Goal: Information Seeking & Learning: Compare options

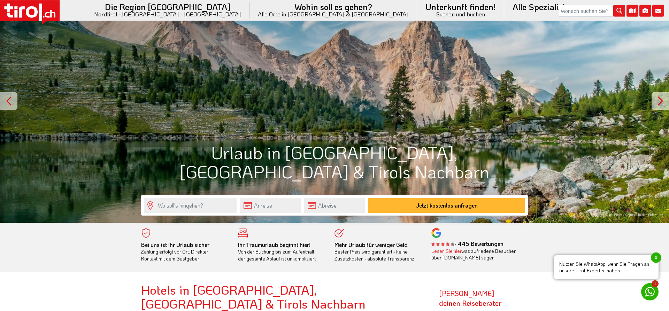
scroll to position [178, 0]
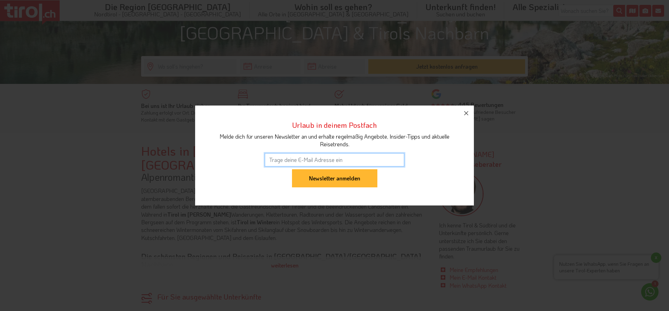
click at [435, 170] on div "Newsletter anmelden" at bounding box center [334, 179] width 248 height 21
click at [472, 117] on button "button" at bounding box center [465, 113] width 15 height 15
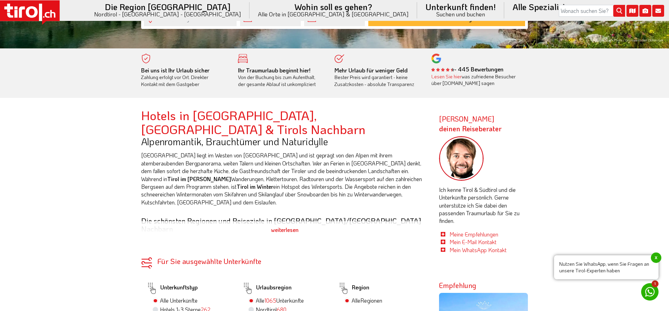
scroll to position [355, 0]
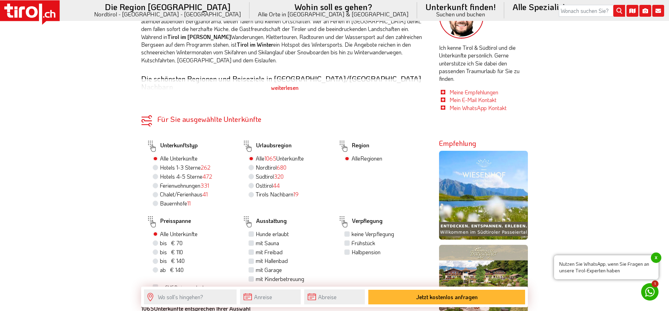
click at [159, 172] on div "Hotels 4-5 Sterne 472" at bounding box center [192, 176] width 79 height 9
click at [160, 173] on label "Hotels 4-5 Sterne 472" at bounding box center [186, 177] width 52 height 8
click at [155, 174] on input "Hotels 4-5 Sterne 472" at bounding box center [156, 176] width 5 height 5
radio input "true"
click at [256, 173] on label "Südtirol 122" at bounding box center [269, 177] width 26 height 8
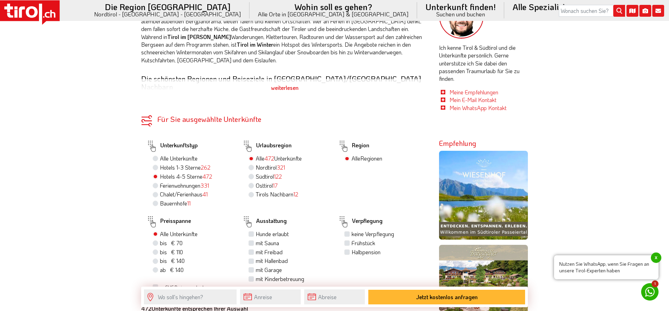
click at [252, 174] on input "Südtirol 122" at bounding box center [252, 176] width 5 height 5
radio input "true"
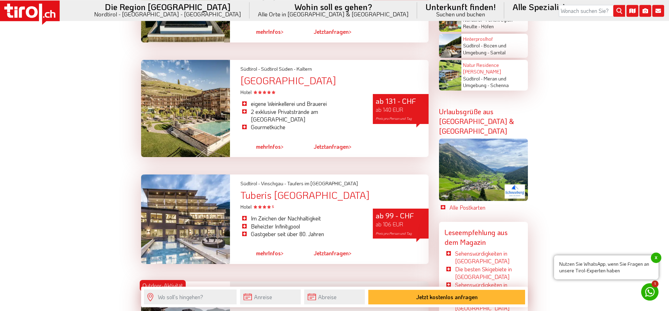
scroll to position [1634, 0]
click at [269, 245] on link "mehr Infos >" at bounding box center [270, 253] width 28 height 16
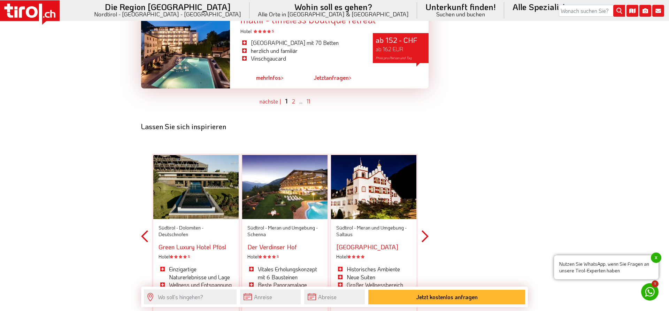
scroll to position [2132, 0]
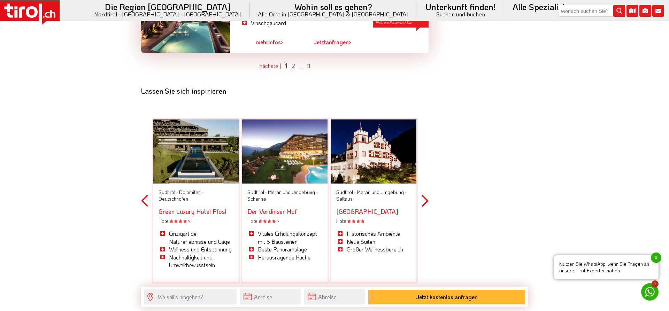
click at [423, 170] on button "Next" at bounding box center [424, 201] width 7 height 204
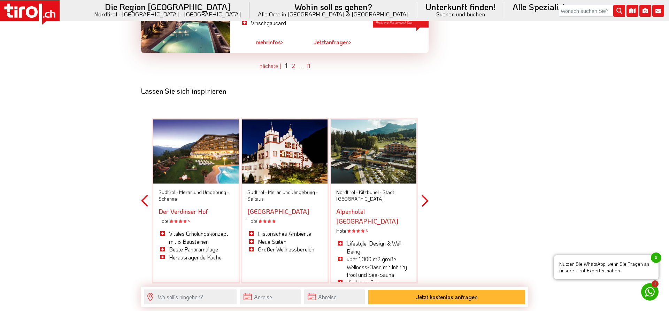
click at [423, 169] on button "Next" at bounding box center [424, 201] width 7 height 204
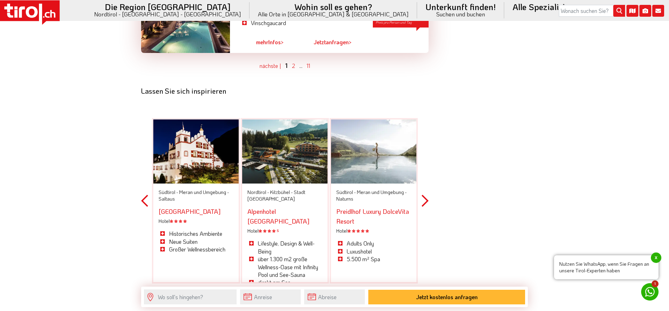
click at [423, 169] on button "Next" at bounding box center [424, 201] width 7 height 204
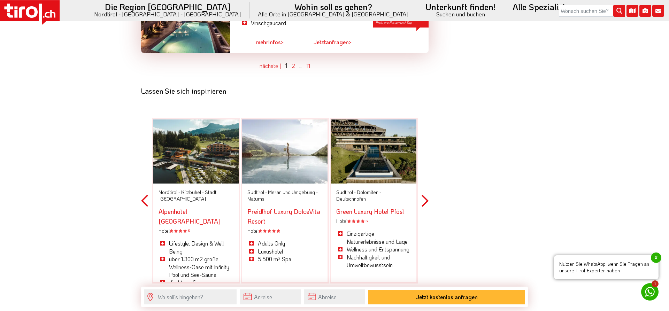
click at [423, 169] on button "Next" at bounding box center [424, 201] width 7 height 204
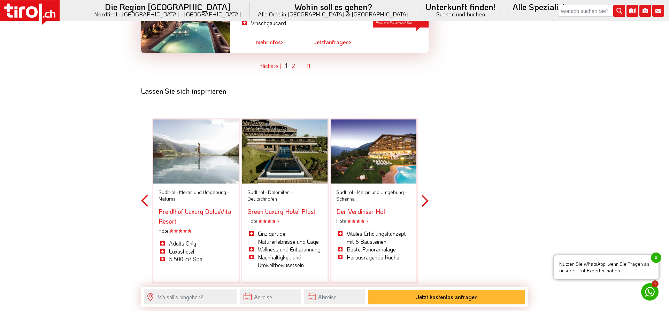
click at [423, 169] on button "Next" at bounding box center [424, 201] width 7 height 204
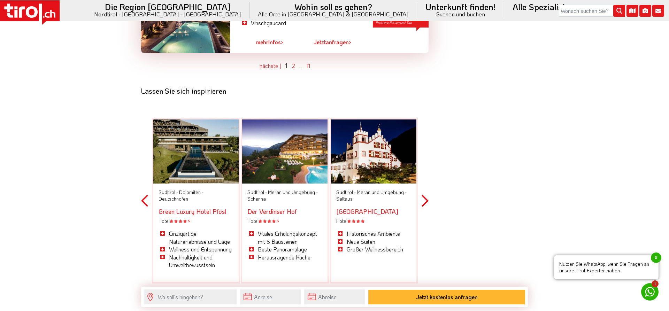
click at [423, 169] on button "Next" at bounding box center [424, 201] width 7 height 204
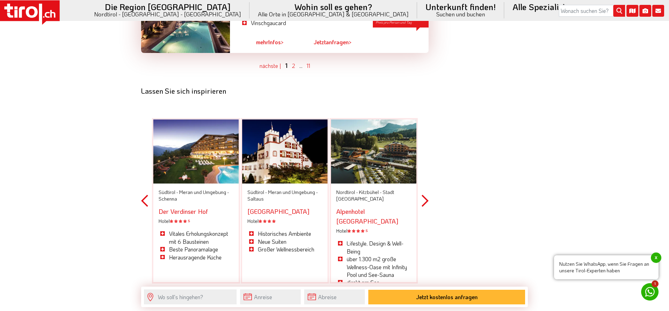
click at [423, 169] on button "Next" at bounding box center [424, 201] width 7 height 204
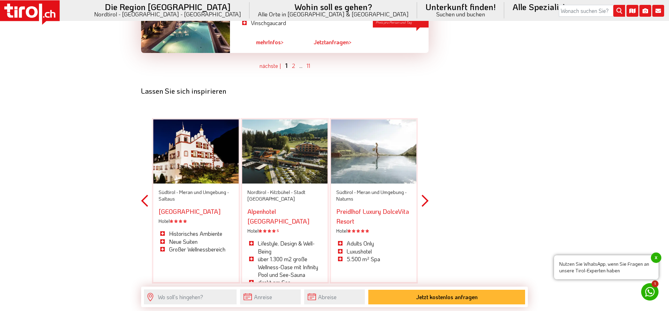
click at [363, 207] on link "Preidlhof Luxury DolceVita Resort" at bounding box center [372, 216] width 73 height 18
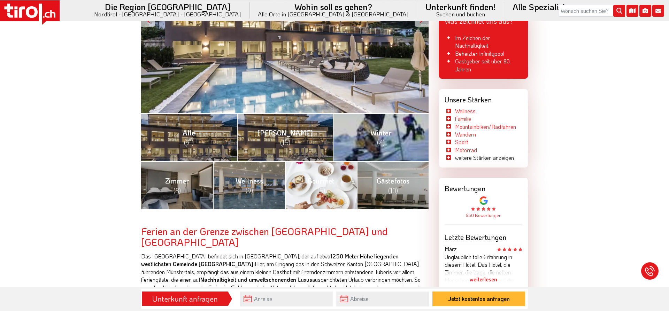
scroll to position [213, 0]
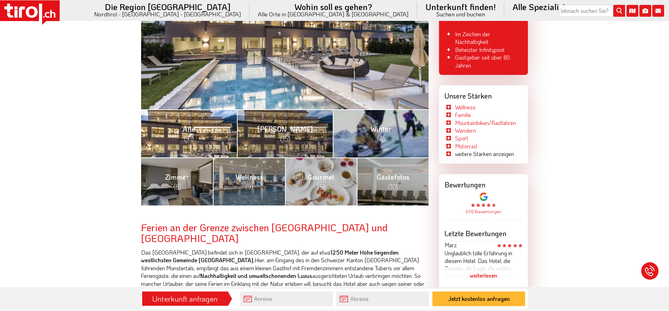
click at [211, 142] on link "Alle (91)" at bounding box center [189, 133] width 96 height 48
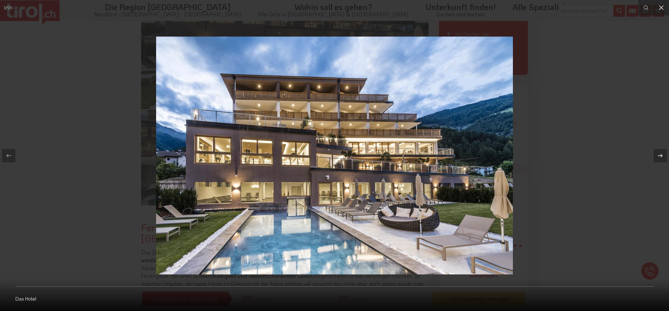
click at [658, 154] on icon at bounding box center [660, 156] width 8 height 8
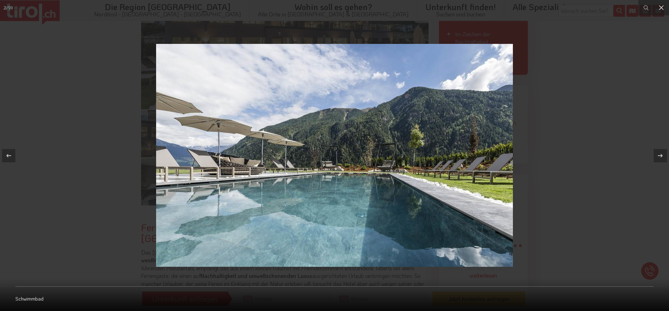
click at [658, 154] on icon at bounding box center [660, 156] width 8 height 8
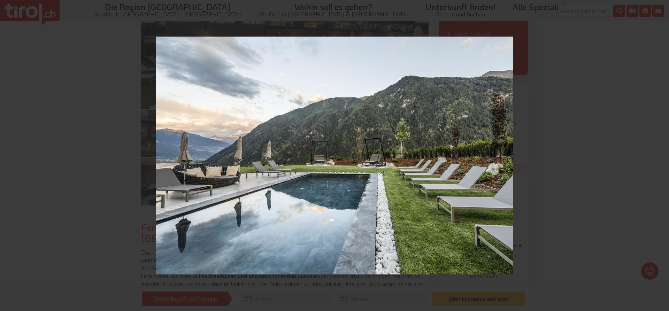
click at [658, 154] on div "3 / 91 Schwimmbad Aussicht" at bounding box center [334, 155] width 669 height 311
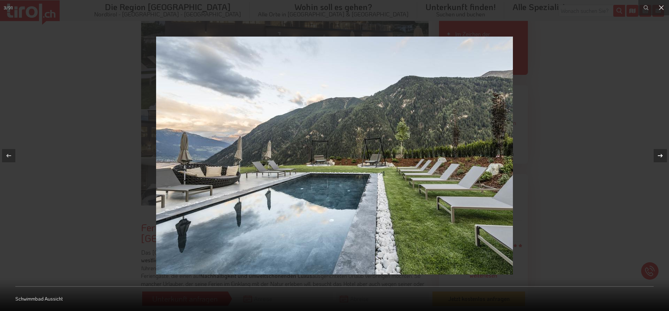
click at [658, 155] on icon at bounding box center [660, 156] width 8 height 8
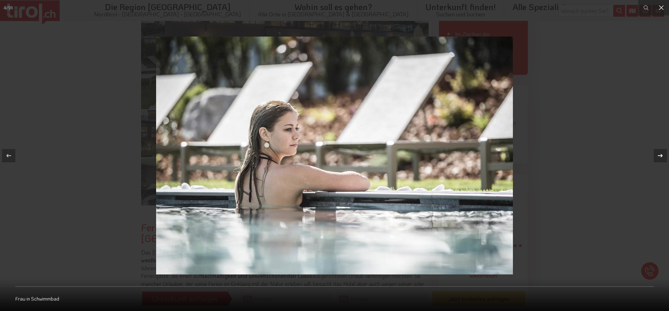
click at [658, 155] on icon at bounding box center [660, 156] width 8 height 8
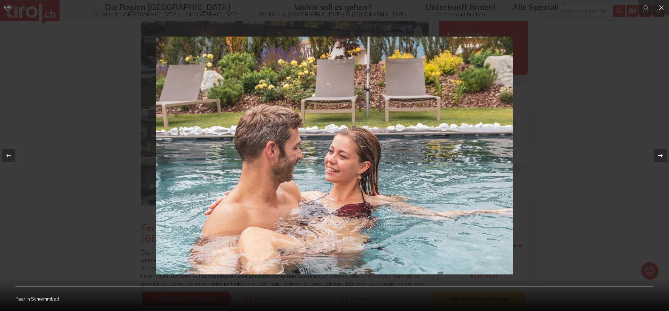
click at [658, 155] on icon at bounding box center [660, 156] width 8 height 8
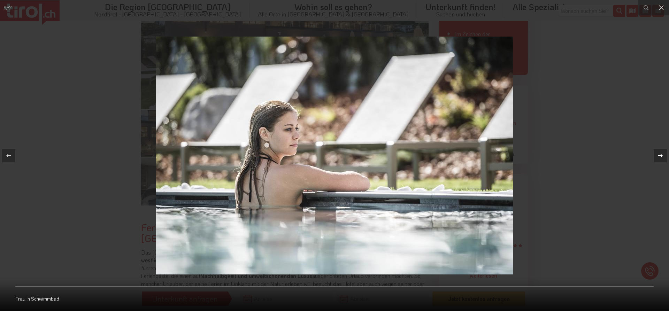
click at [658, 155] on icon at bounding box center [660, 156] width 8 height 8
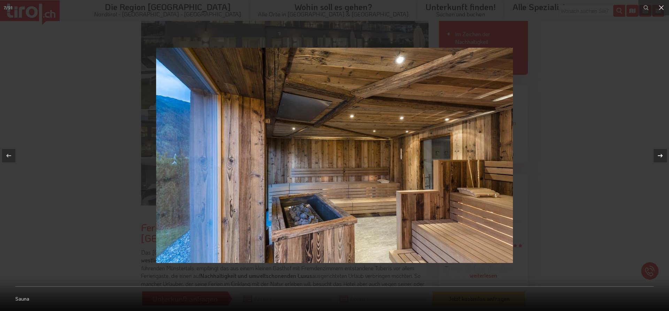
click at [658, 155] on icon at bounding box center [660, 156] width 8 height 8
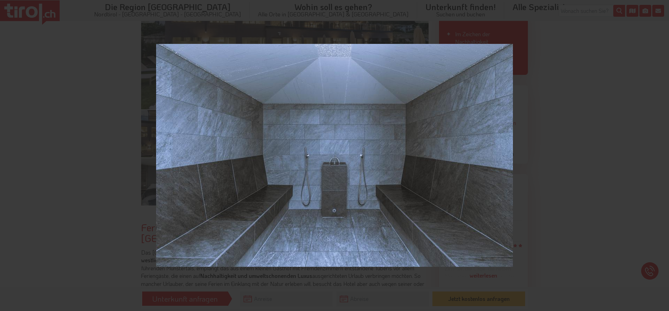
click at [658, 155] on div "8 / 91 Sauna" at bounding box center [334, 155] width 669 height 311
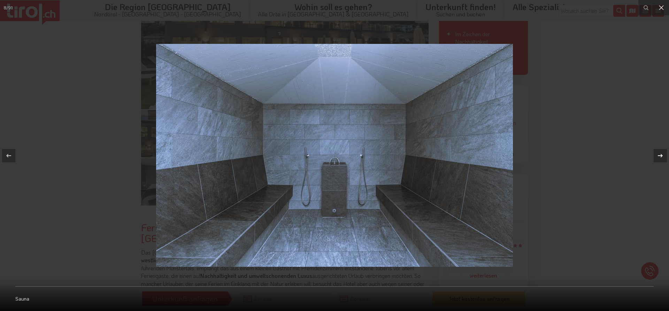
click at [658, 155] on icon at bounding box center [660, 156] width 8 height 8
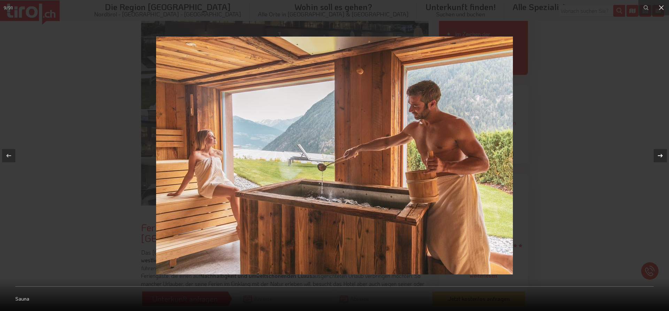
click at [658, 155] on div "9 / 91 Sauna" at bounding box center [334, 155] width 669 height 311
click at [658, 155] on icon at bounding box center [660, 156] width 8 height 8
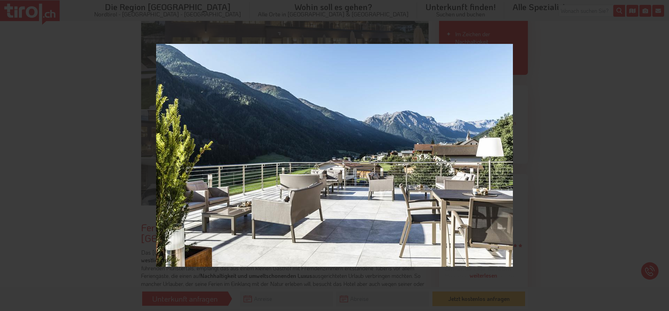
click at [658, 155] on div "10 / 91 Terrasse" at bounding box center [334, 155] width 669 height 311
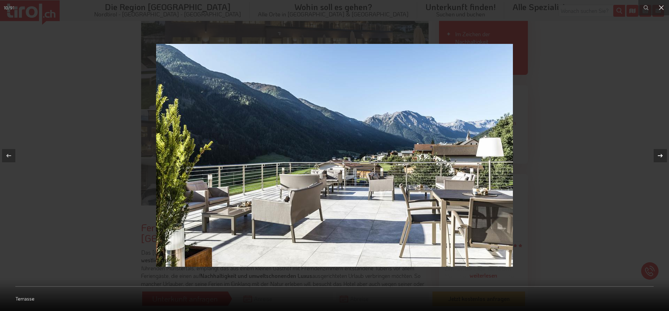
click at [658, 155] on icon at bounding box center [660, 156] width 8 height 8
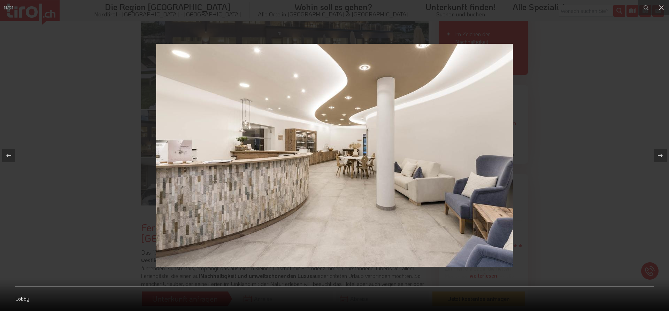
click at [280, 206] on img at bounding box center [334, 155] width 357 height 223
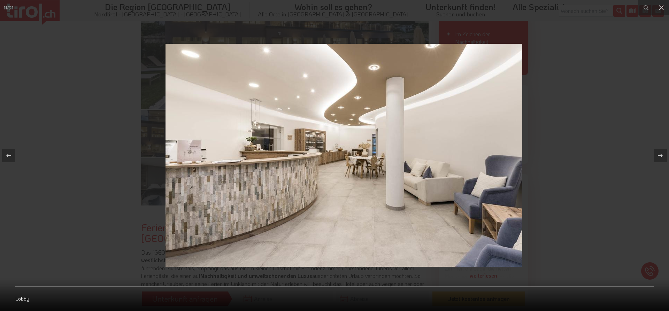
drag, startPoint x: 274, startPoint y: 206, endPoint x: 284, endPoint y: 211, distance: 10.6
click at [284, 211] on img at bounding box center [343, 155] width 357 height 223
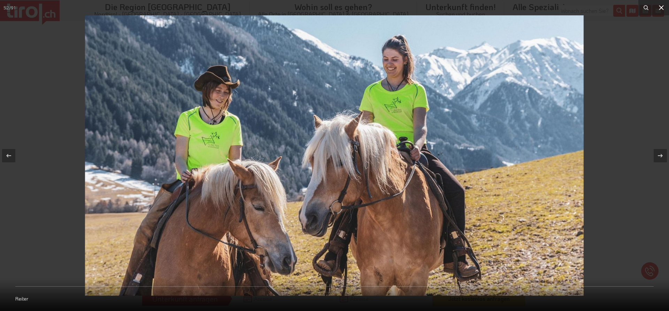
click at [662, 10] on icon at bounding box center [661, 7] width 8 height 8
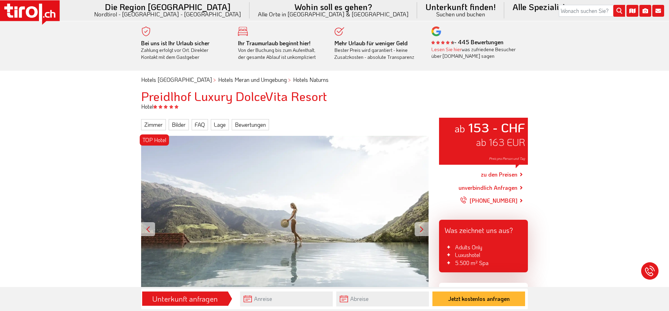
click at [332, 169] on div "TOP Hotel ab 153 - CHF ab 163 EUR Preis pro Person und Tag" at bounding box center [284, 229] width 287 height 187
click at [421, 231] on div at bounding box center [422, 229] width 14 height 14
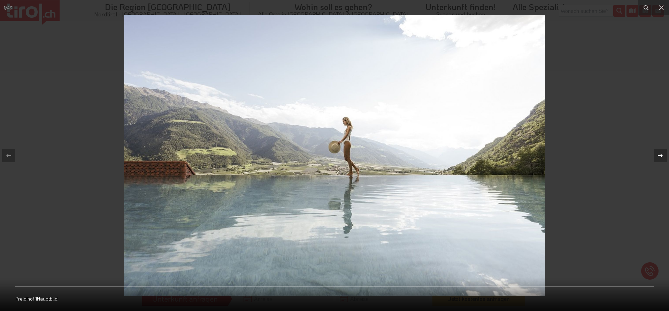
click at [657, 155] on icon at bounding box center [660, 156] width 8 height 8
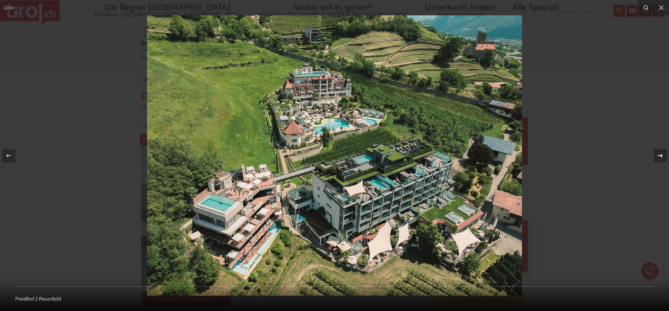
click at [663, 154] on div "2 / 49 Preidlhof 2 Resortbild" at bounding box center [334, 155] width 669 height 311
click at [663, 154] on icon at bounding box center [660, 156] width 8 height 8
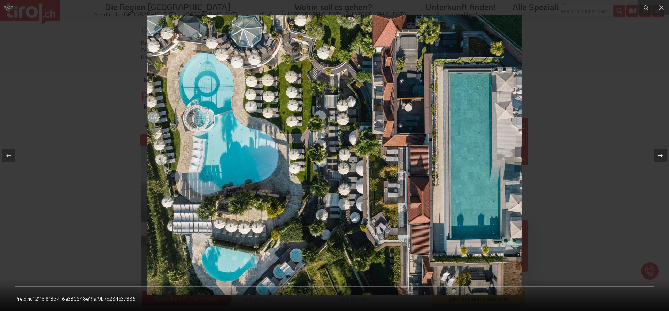
click at [663, 154] on icon at bounding box center [660, 156] width 8 height 8
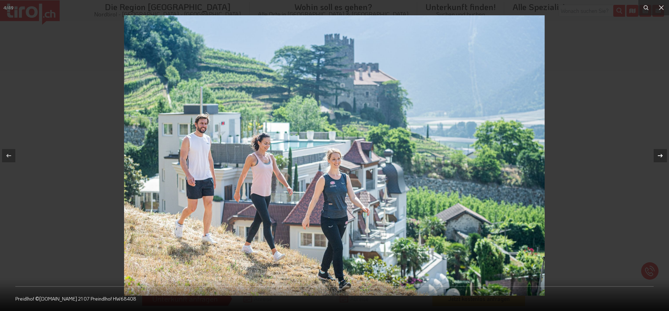
click at [663, 154] on icon at bounding box center [660, 156] width 8 height 8
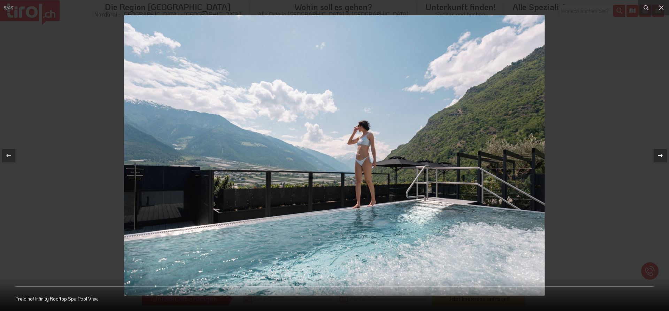
click at [663, 153] on icon at bounding box center [660, 156] width 8 height 8
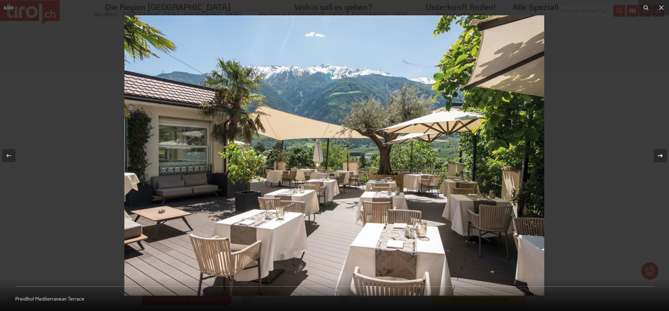
click at [663, 153] on icon at bounding box center [660, 156] width 8 height 8
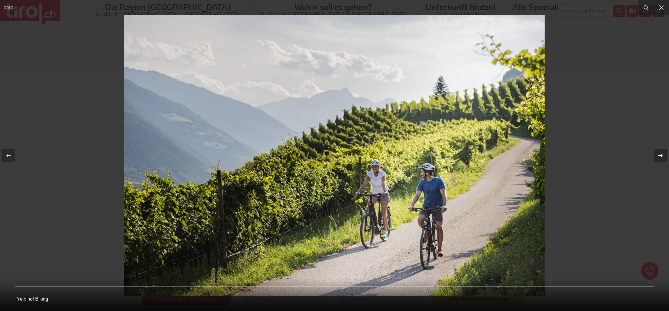
click at [663, 153] on icon at bounding box center [660, 156] width 8 height 8
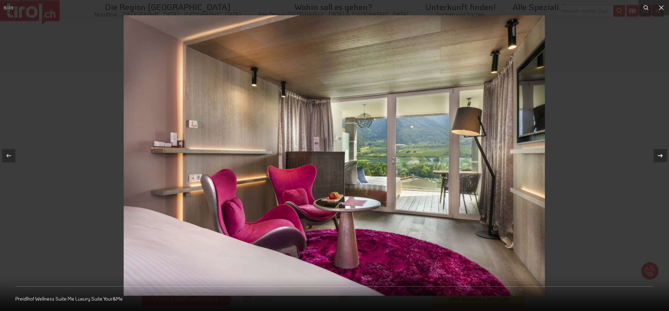
click at [660, 153] on icon at bounding box center [660, 156] width 8 height 8
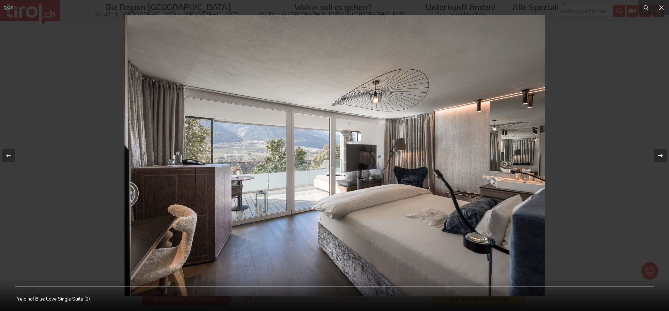
click at [660, 153] on div "9 / 49 Preidlhof Blue Love Single Suite (2)" at bounding box center [334, 155] width 669 height 311
click at [660, 153] on icon at bounding box center [660, 156] width 8 height 8
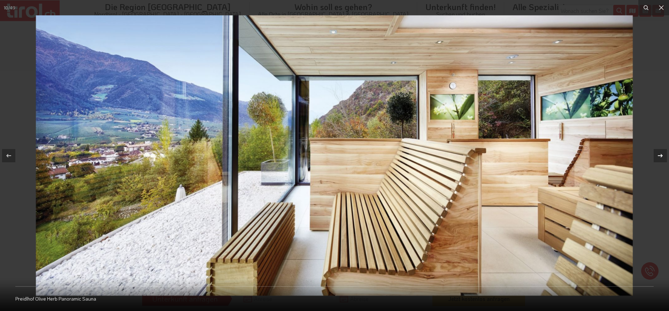
click at [660, 153] on div "10 / 49 Preidlhof Olive Herb Panoramic Sauna" at bounding box center [334, 155] width 669 height 311
click at [660, 153] on icon at bounding box center [660, 156] width 8 height 8
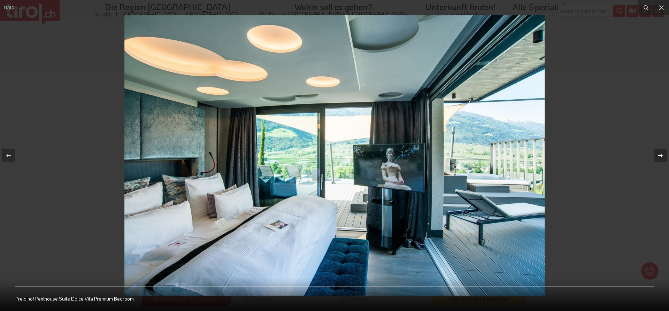
click at [660, 153] on div "11 / 49 Preidlhof Penthouse Suite Dolce Vita Premium Bedroom" at bounding box center [334, 155] width 669 height 311
click at [660, 152] on icon at bounding box center [660, 156] width 8 height 8
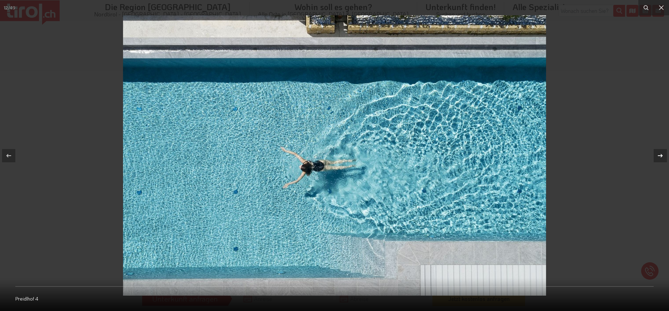
click at [660, 152] on icon at bounding box center [660, 156] width 8 height 8
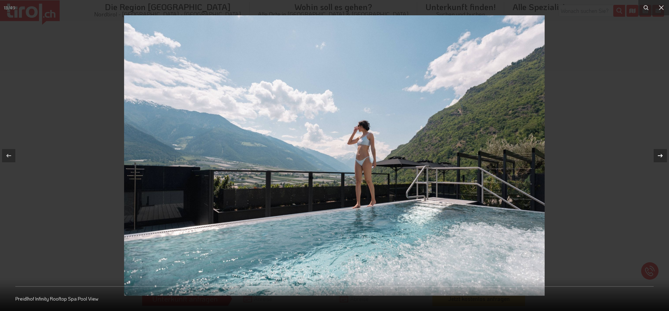
click at [660, 152] on icon at bounding box center [660, 156] width 8 height 8
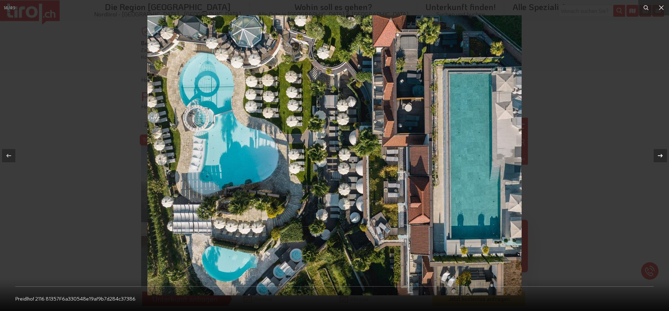
click at [660, 152] on icon at bounding box center [660, 156] width 8 height 8
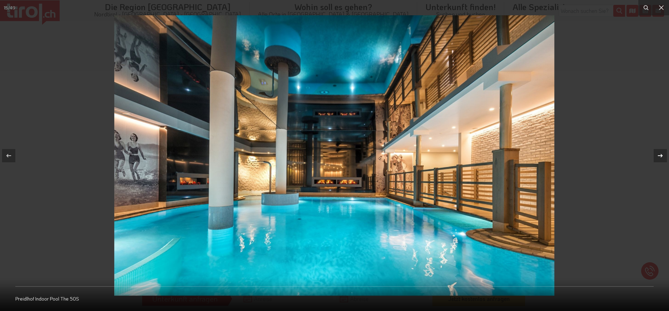
click at [660, 152] on icon at bounding box center [660, 156] width 8 height 8
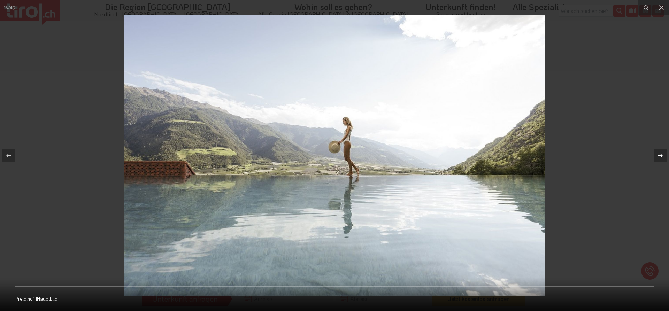
click at [660, 152] on icon at bounding box center [660, 156] width 8 height 8
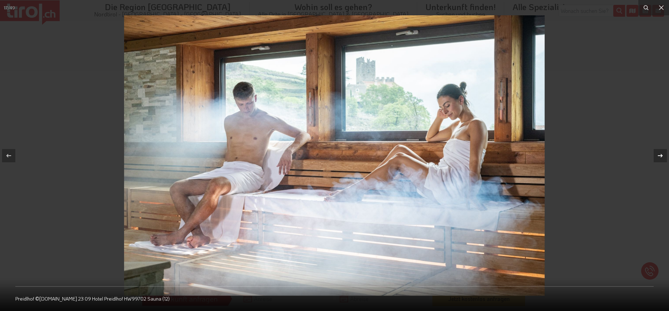
click at [660, 152] on icon at bounding box center [660, 156] width 8 height 8
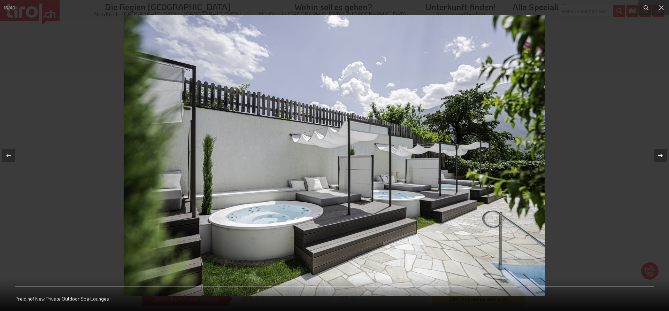
click at [660, 152] on div "18 / 49 Preidlhof New Private Outdoor Spa Lounges" at bounding box center [334, 155] width 669 height 311
click at [660, 152] on icon at bounding box center [660, 156] width 8 height 8
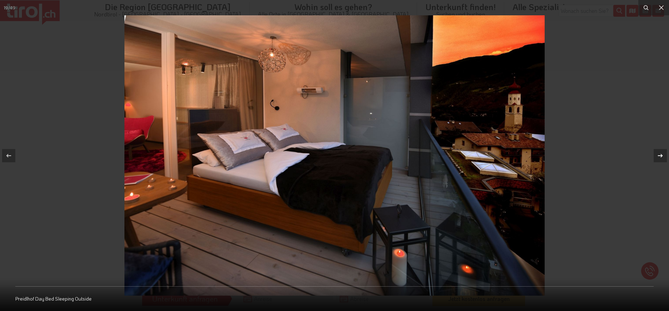
click at [660, 152] on div "19 / 49 Preidlhof Day Bed Sleeping Outside" at bounding box center [334, 155] width 669 height 311
click at [660, 152] on icon at bounding box center [660, 156] width 8 height 8
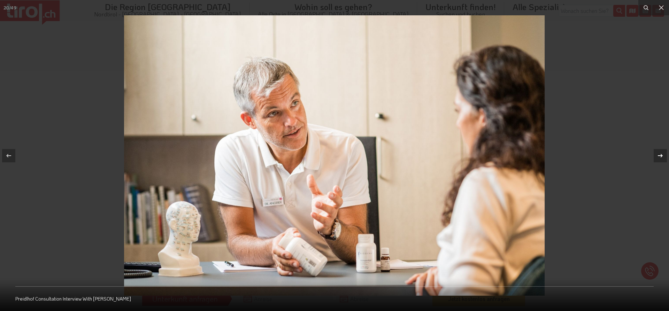
click at [660, 152] on icon at bounding box center [660, 156] width 8 height 8
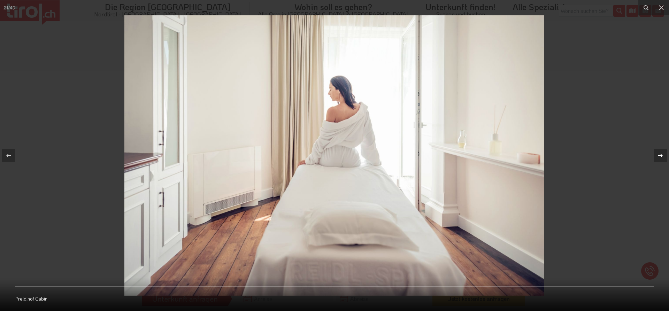
click at [660, 152] on icon at bounding box center [660, 156] width 8 height 8
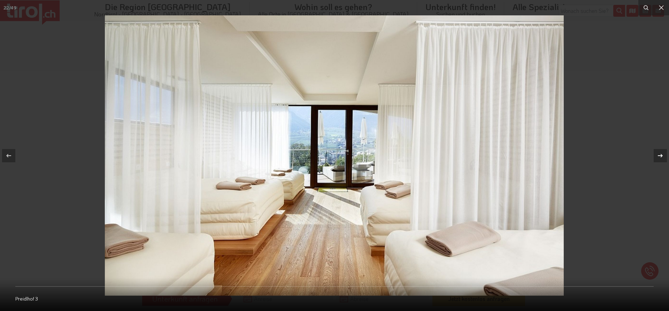
click at [660, 152] on div "22 / 49 Preidlhof 3" at bounding box center [334, 155] width 669 height 311
click at [660, 152] on icon at bounding box center [660, 156] width 8 height 8
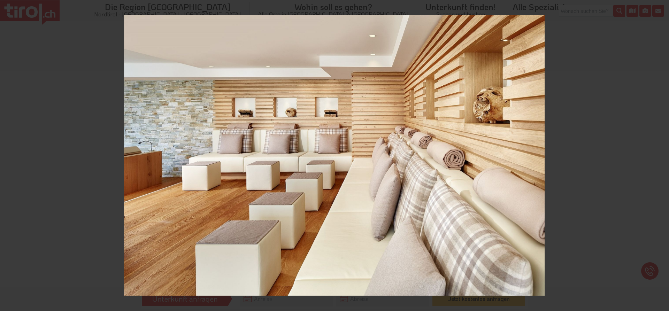
click at [660, 152] on div "23 / 49 Preidlhof Fire Lounge" at bounding box center [334, 155] width 669 height 311
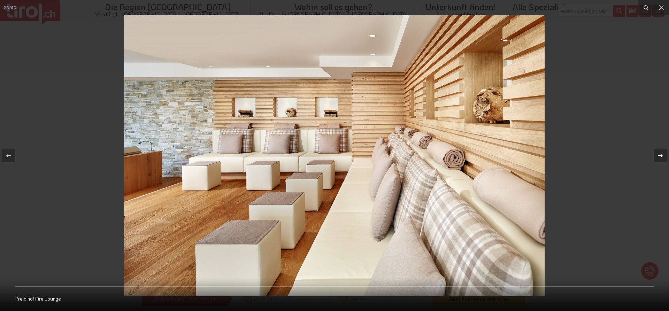
click at [660, 152] on icon at bounding box center [660, 156] width 8 height 8
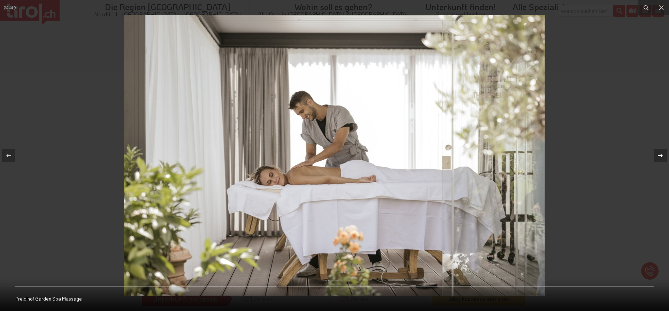
click at [660, 152] on icon at bounding box center [660, 156] width 8 height 8
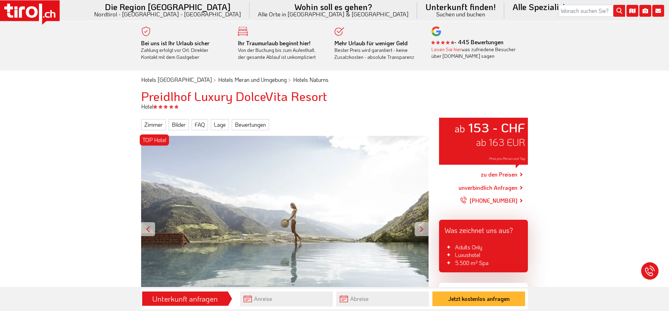
click at [423, 225] on div at bounding box center [422, 229] width 14 height 14
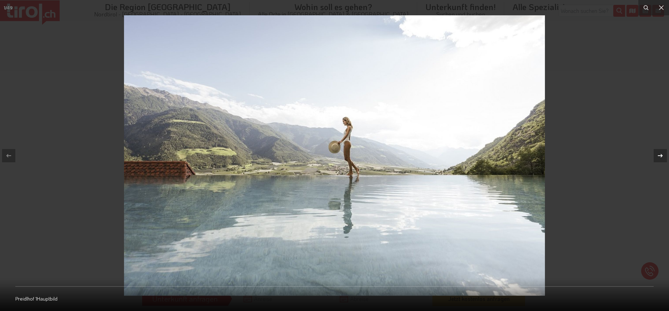
click at [660, 152] on icon at bounding box center [660, 156] width 8 height 8
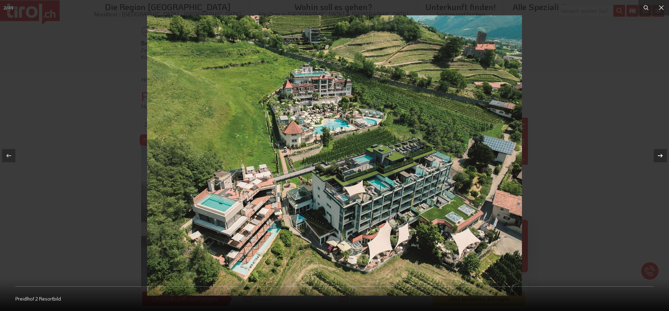
click at [660, 152] on icon at bounding box center [660, 156] width 8 height 8
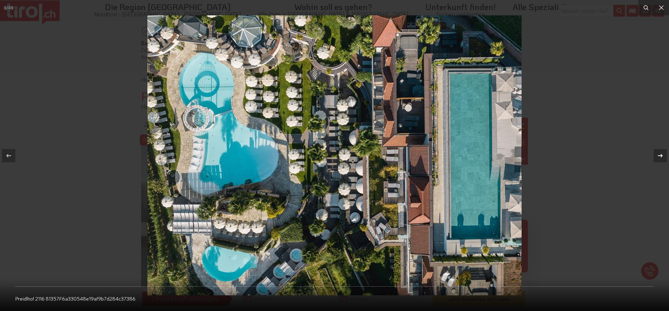
click at [660, 152] on icon at bounding box center [660, 156] width 8 height 8
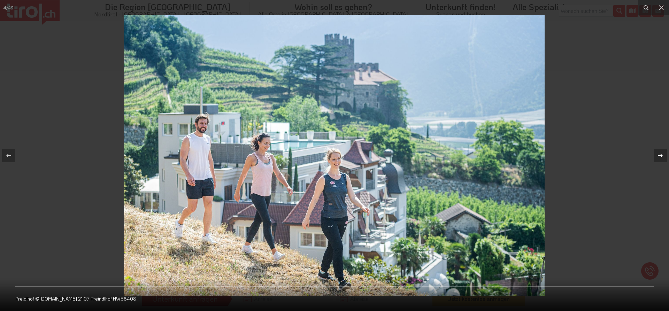
click at [660, 153] on icon at bounding box center [660, 156] width 8 height 8
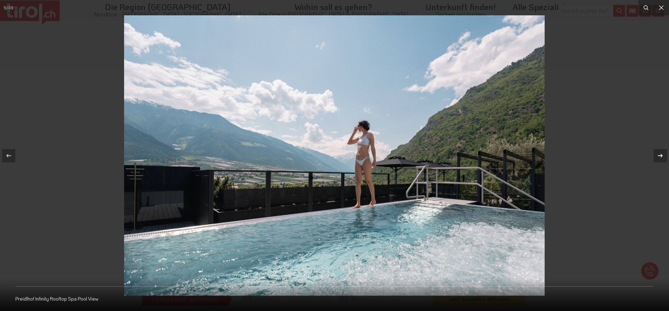
click at [660, 153] on icon at bounding box center [660, 156] width 8 height 8
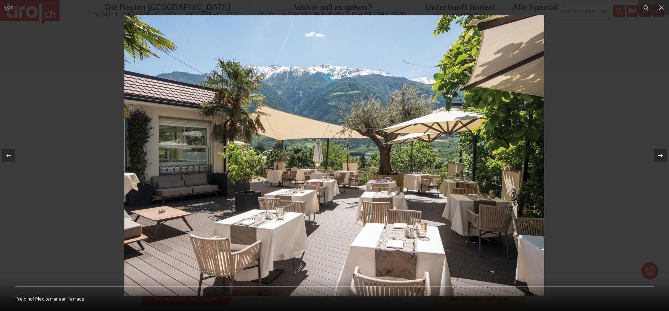
click at [660, 153] on icon at bounding box center [660, 156] width 8 height 8
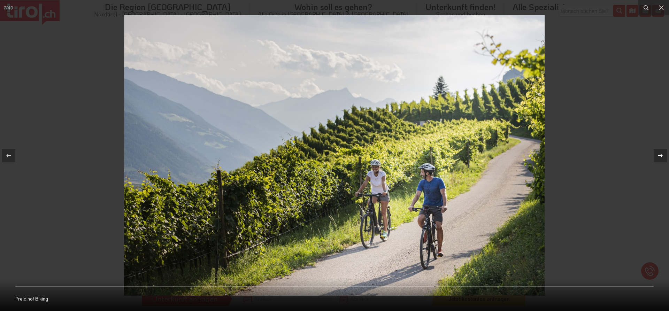
click at [660, 153] on icon at bounding box center [660, 156] width 8 height 8
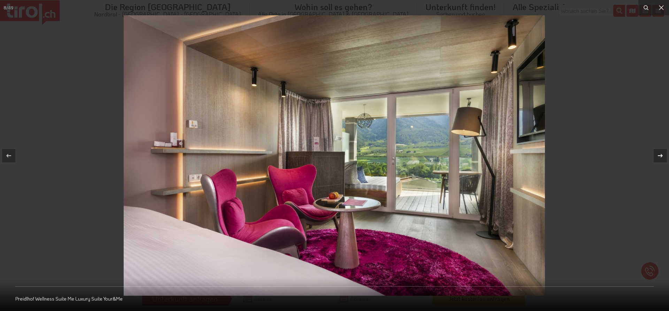
click at [660, 153] on icon at bounding box center [660, 156] width 8 height 8
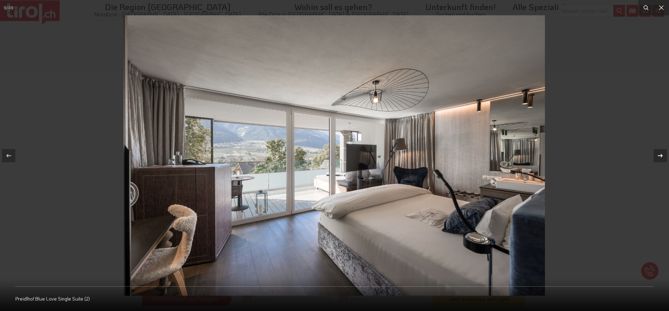
click at [660, 153] on icon at bounding box center [660, 156] width 8 height 8
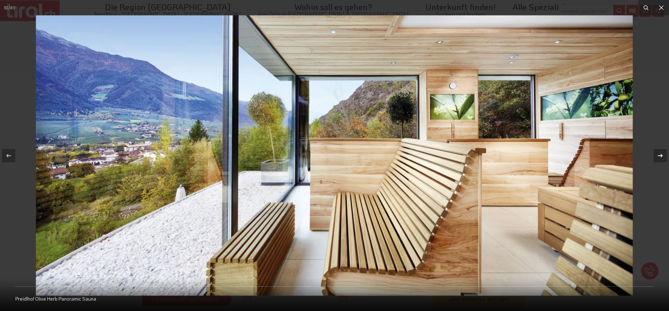
click at [660, 153] on icon at bounding box center [660, 156] width 8 height 8
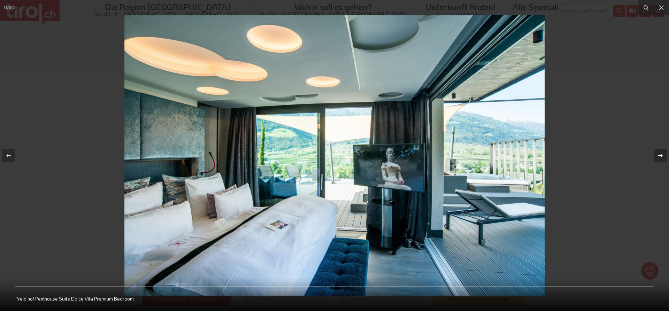
click at [659, 153] on icon at bounding box center [660, 156] width 8 height 8
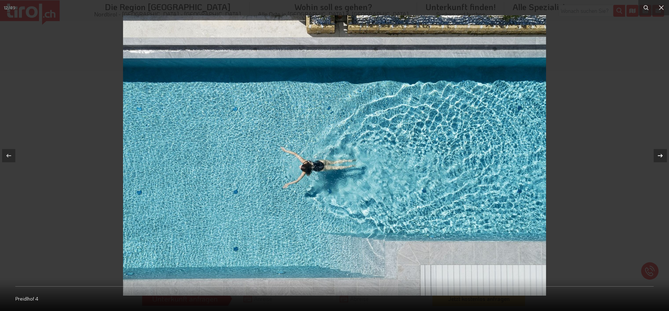
click at [659, 152] on icon at bounding box center [660, 156] width 8 height 8
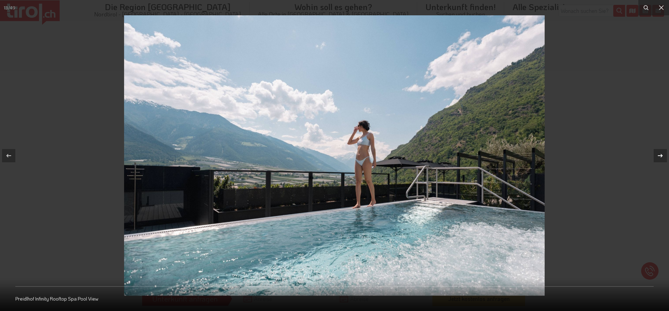
click at [659, 152] on icon at bounding box center [660, 156] width 8 height 8
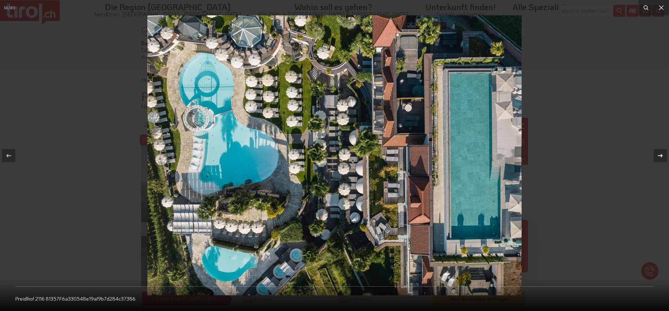
click at [659, 152] on icon at bounding box center [660, 156] width 8 height 8
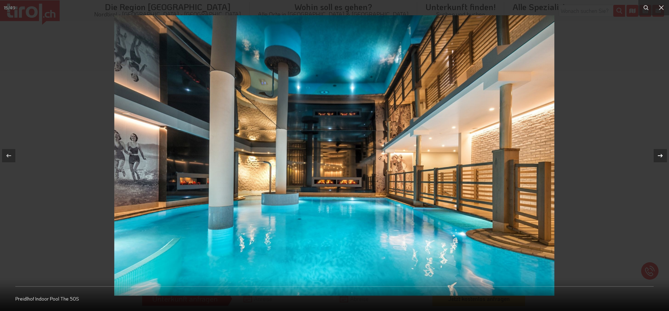
click at [659, 152] on icon at bounding box center [660, 156] width 8 height 8
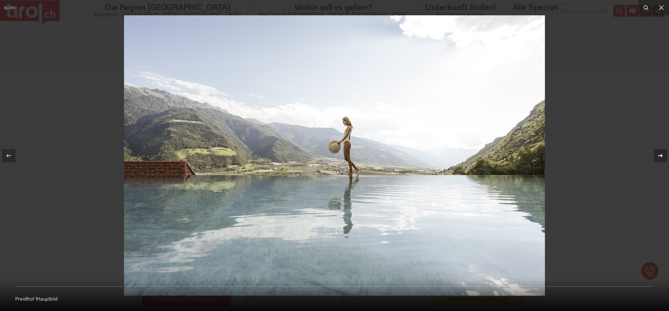
click at [659, 152] on icon at bounding box center [660, 156] width 8 height 8
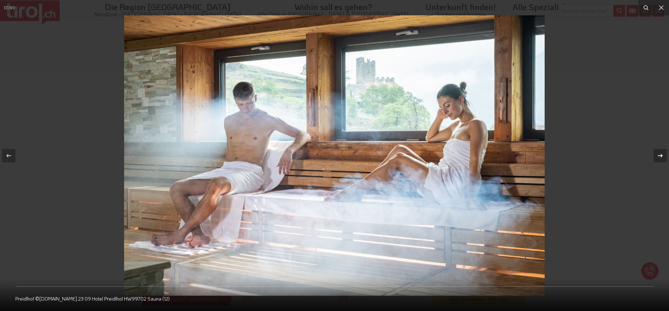
click at [657, 155] on icon at bounding box center [660, 156] width 8 height 8
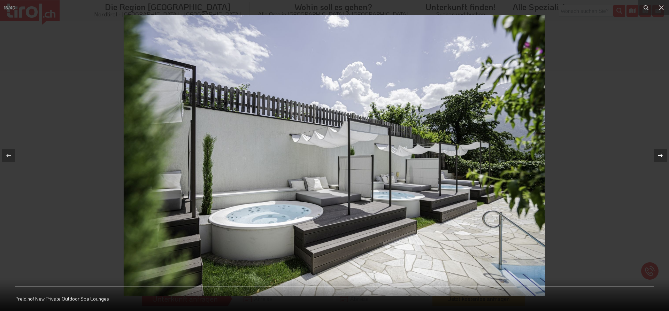
click at [657, 155] on icon at bounding box center [660, 156] width 8 height 8
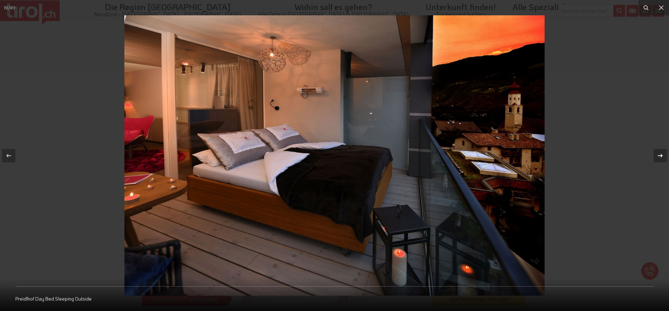
click at [656, 155] on icon at bounding box center [660, 156] width 8 height 8
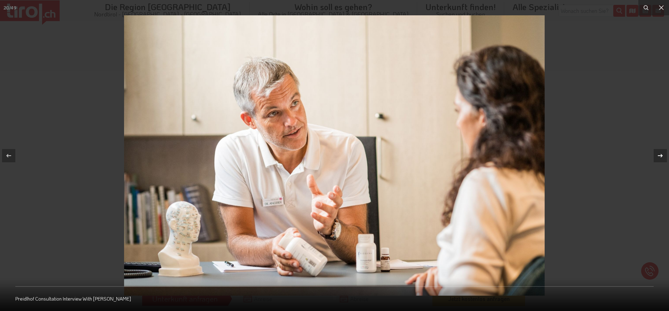
click at [656, 155] on icon at bounding box center [660, 156] width 8 height 8
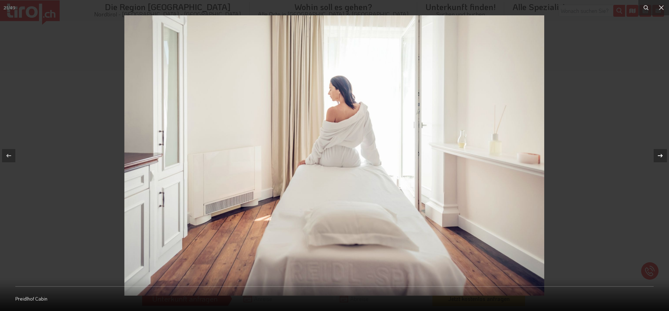
click at [656, 155] on icon at bounding box center [660, 156] width 8 height 8
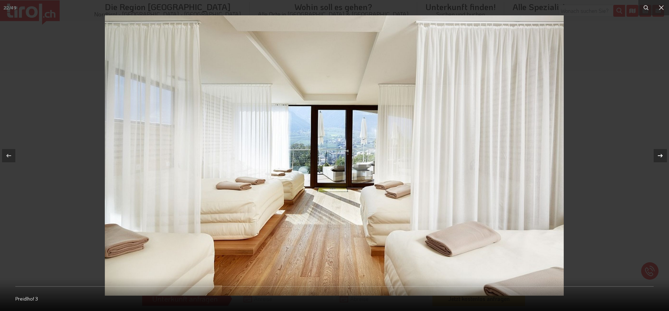
click at [655, 152] on div at bounding box center [659, 155] width 13 height 13
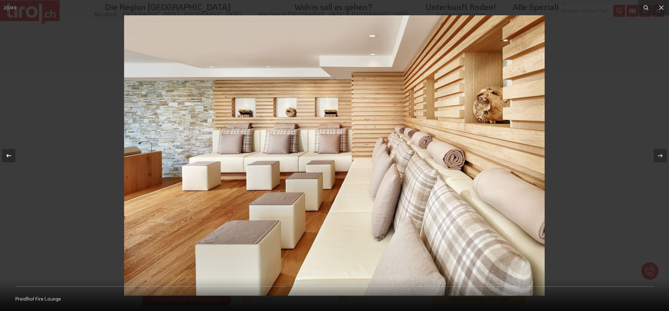
click at [6, 158] on icon at bounding box center [9, 156] width 8 height 8
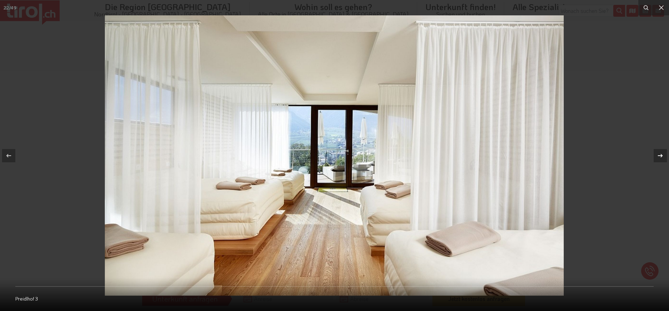
click at [668, 157] on button at bounding box center [656, 155] width 24 height 35
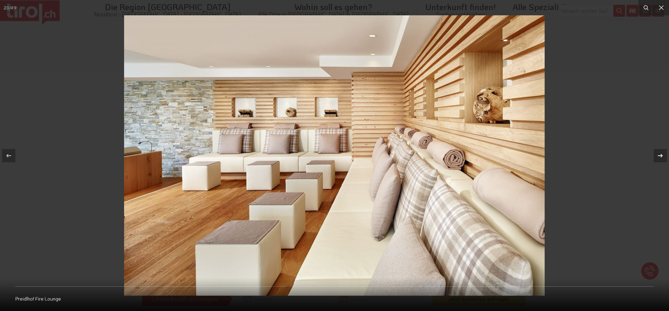
click at [666, 154] on div at bounding box center [659, 155] width 13 height 13
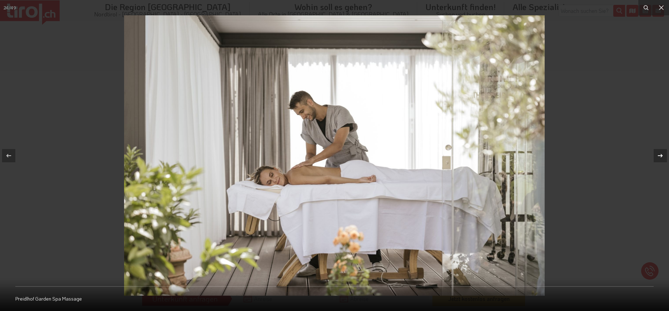
click at [666, 154] on div at bounding box center [659, 155] width 13 height 13
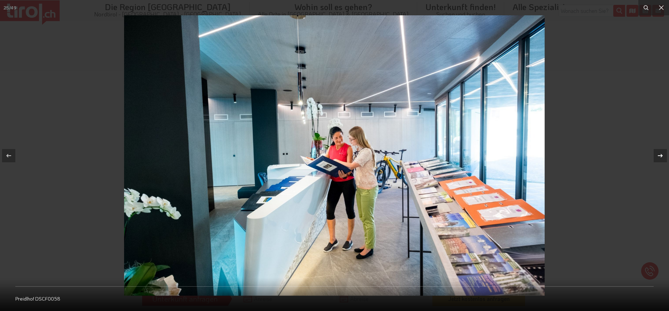
click at [666, 154] on div at bounding box center [659, 155] width 13 height 13
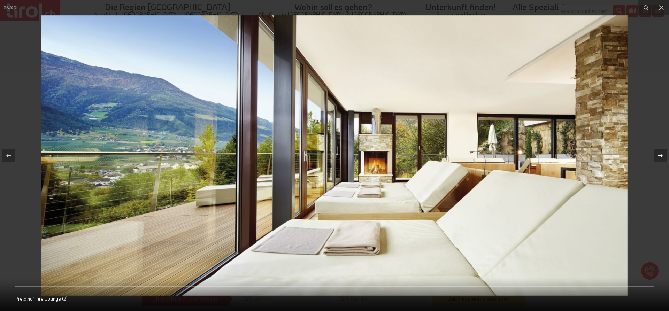
click at [666, 154] on div at bounding box center [659, 155] width 13 height 13
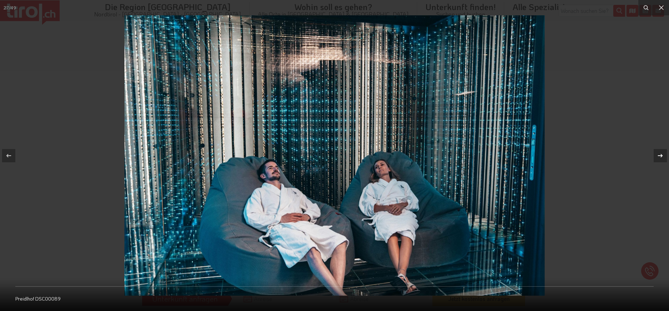
click at [666, 154] on div at bounding box center [659, 155] width 13 height 13
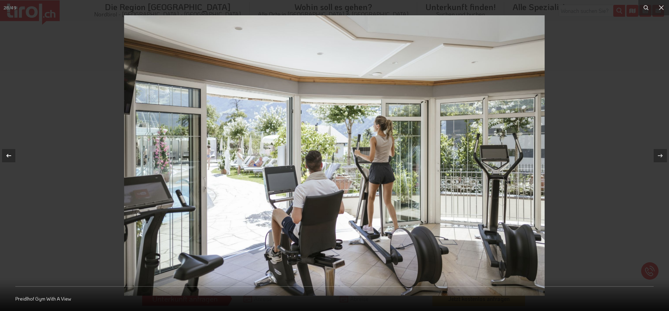
click at [15, 157] on div at bounding box center [8, 155] width 13 height 13
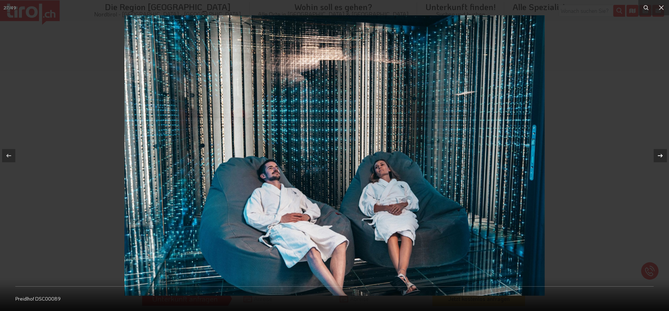
click at [664, 157] on icon at bounding box center [660, 156] width 8 height 8
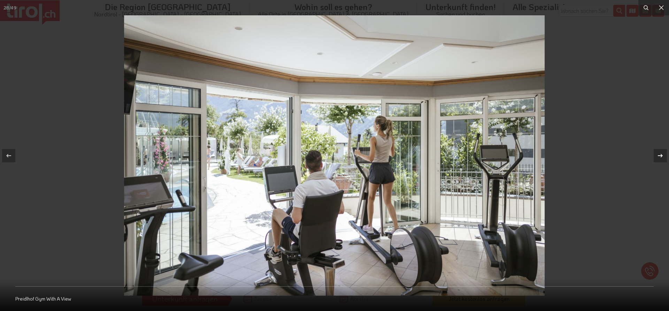
click at [664, 157] on icon at bounding box center [660, 156] width 8 height 8
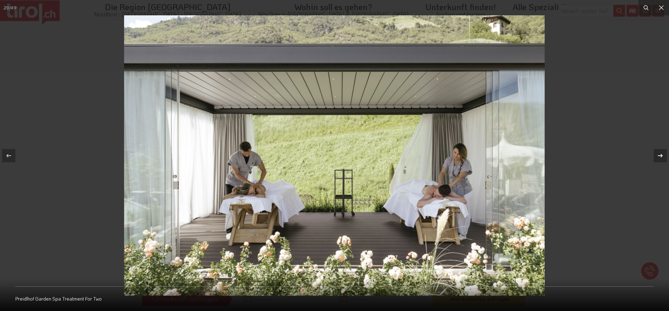
click at [664, 157] on icon at bounding box center [660, 156] width 8 height 8
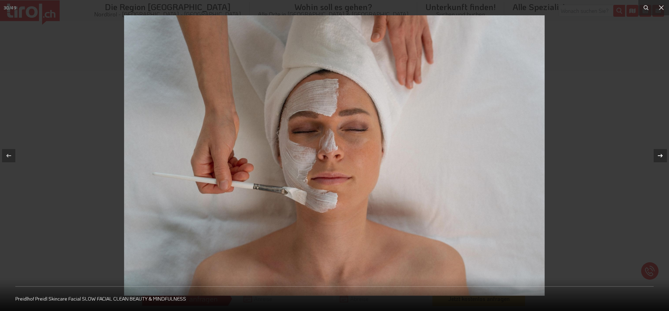
click at [664, 157] on div "30 / 49 Preidlhof Preidl Skincare Facial SLOW FACIAL CLEAN BEAUTY & MINDFULNESS" at bounding box center [334, 155] width 669 height 311
click at [664, 157] on icon at bounding box center [660, 156] width 8 height 8
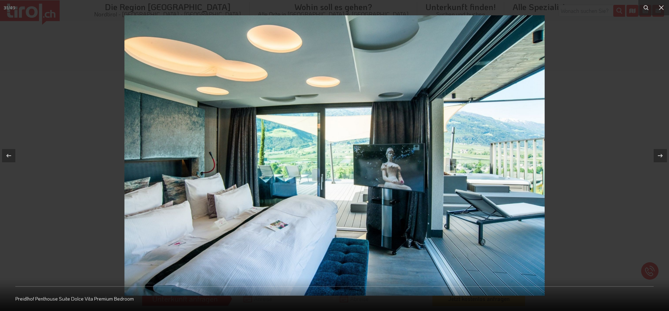
click at [664, 157] on icon at bounding box center [660, 156] width 8 height 8
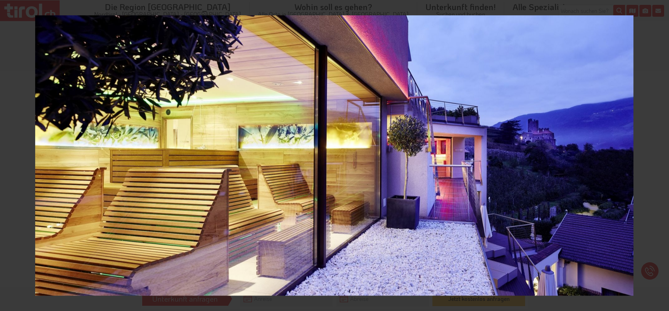
click at [664, 157] on div "32 / 49 Preidlhof Olive Herb Sauna At Night" at bounding box center [334, 155] width 669 height 311
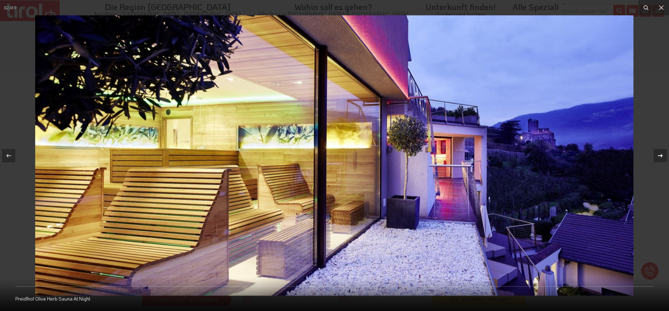
click at [664, 157] on icon at bounding box center [660, 156] width 8 height 8
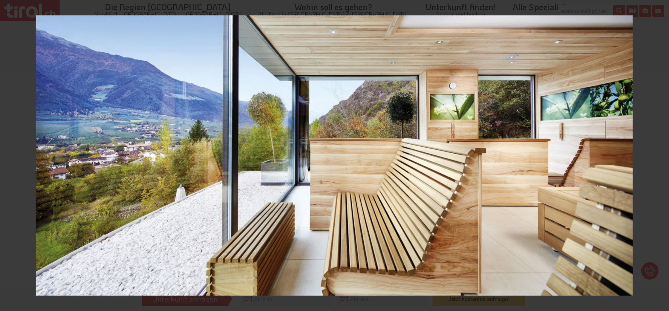
click at [664, 157] on div "33 / 49 Preidlhof Olive Herb Panoramic Sauna" at bounding box center [334, 155] width 669 height 311
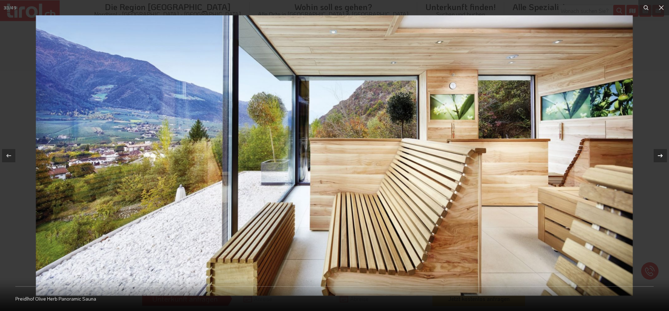
click at [664, 157] on icon at bounding box center [660, 156] width 8 height 8
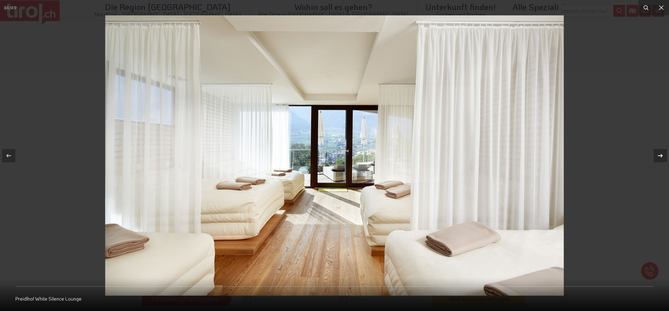
click at [664, 157] on div "34 / 49 Preidlhof White Silence Lounge" at bounding box center [334, 155] width 669 height 311
click at [664, 157] on icon at bounding box center [660, 156] width 8 height 8
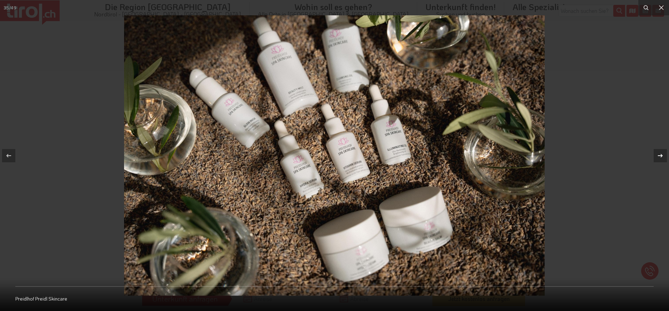
click at [664, 157] on icon at bounding box center [660, 156] width 8 height 8
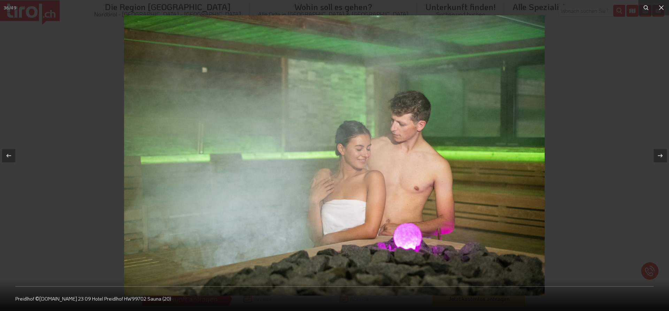
click at [639, 157] on div at bounding box center [334, 155] width 669 height 311
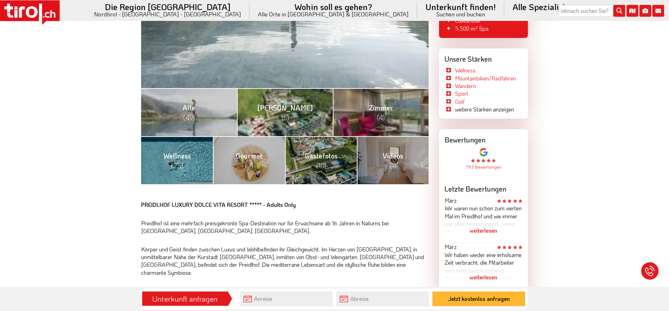
scroll to position [213, 0]
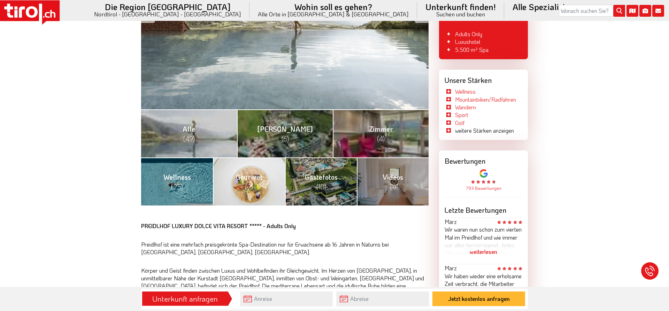
click at [247, 172] on link "Gourmet (2)" at bounding box center [249, 181] width 72 height 48
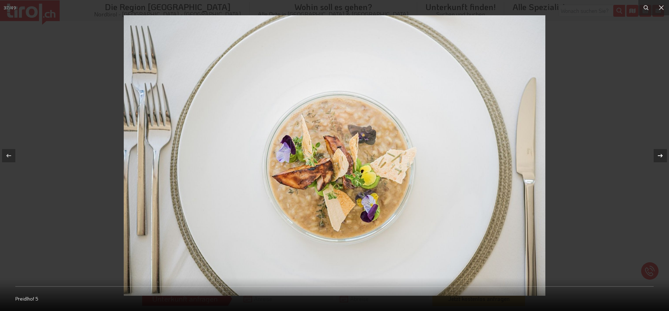
click at [661, 157] on icon at bounding box center [660, 155] width 5 height 3
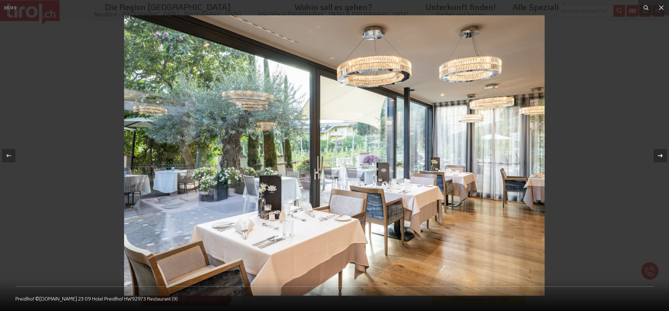
click at [661, 156] on div "38 / 49 Preidlhof ©Wisthaler.Com 23 09 Hotel Preidlhof HW92973 Restaurant (9)" at bounding box center [334, 155] width 669 height 311
click at [661, 156] on icon at bounding box center [660, 156] width 8 height 8
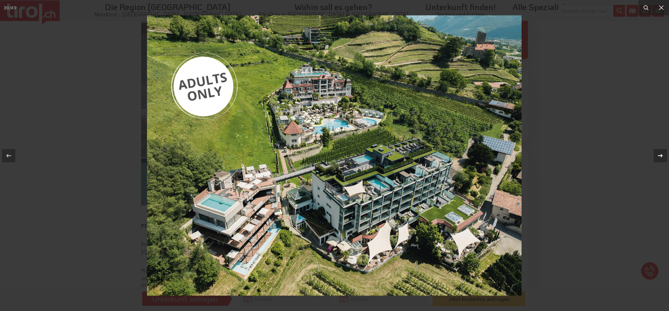
click at [661, 156] on icon at bounding box center [660, 156] width 8 height 8
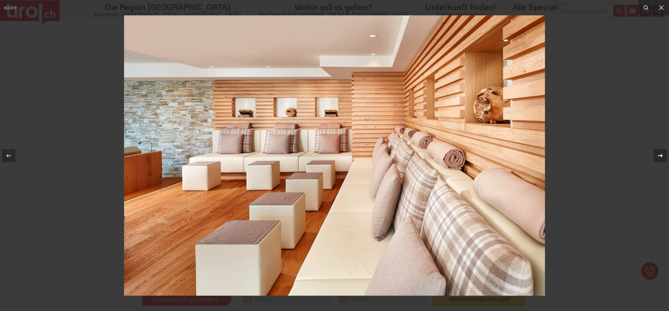
click at [661, 156] on icon at bounding box center [660, 156] width 8 height 8
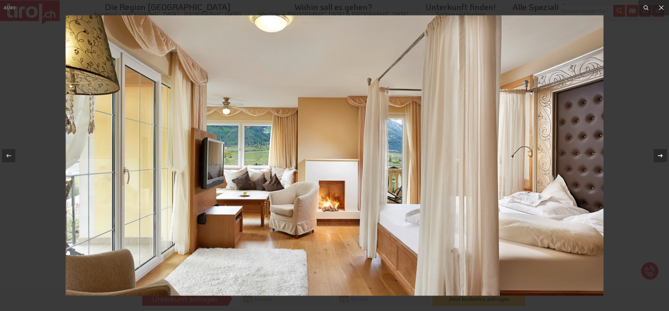
click at [663, 150] on div "41 / 49 Preidlhof ©Wisthaler.Com 23 09 Hotel Preidlhof HW92973 Restaurant (9)" at bounding box center [334, 155] width 669 height 311
click at [661, 156] on icon at bounding box center [660, 155] width 5 height 3
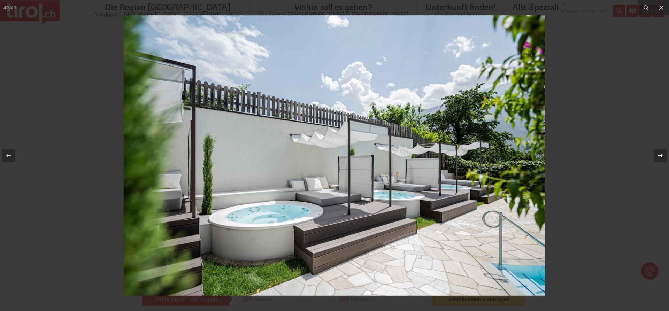
click at [661, 156] on icon at bounding box center [660, 155] width 5 height 3
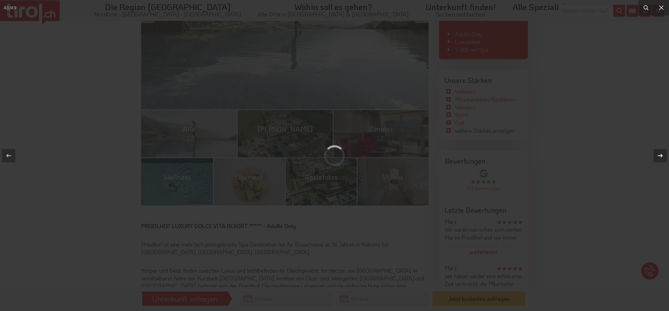
click at [661, 155] on icon at bounding box center [660, 156] width 8 height 8
click at [336, 185] on div at bounding box center [334, 155] width 669 height 311
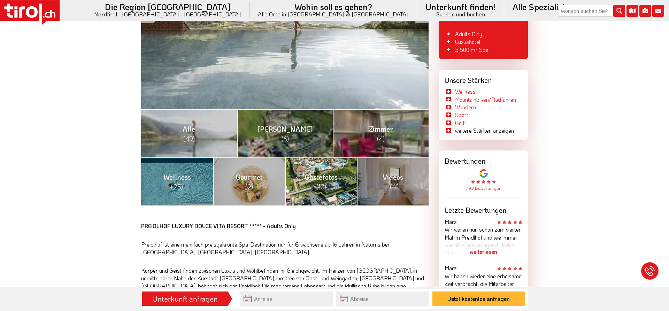
click at [336, 185] on link "Gästefotos (10)" at bounding box center [321, 181] width 72 height 48
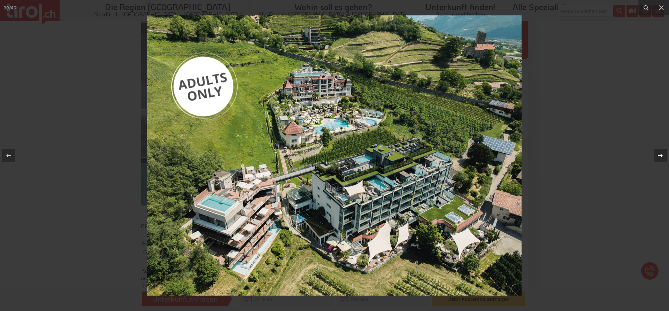
click at [661, 162] on div at bounding box center [659, 155] width 13 height 13
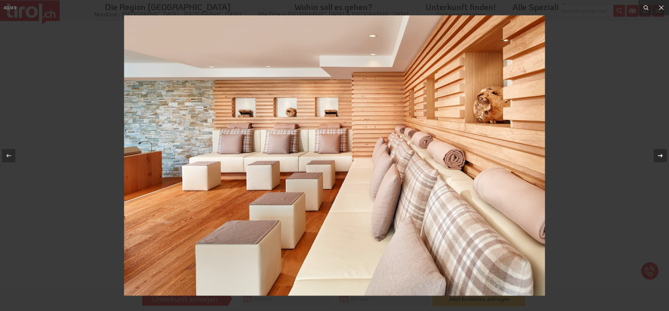
click at [661, 162] on div at bounding box center [659, 155] width 13 height 13
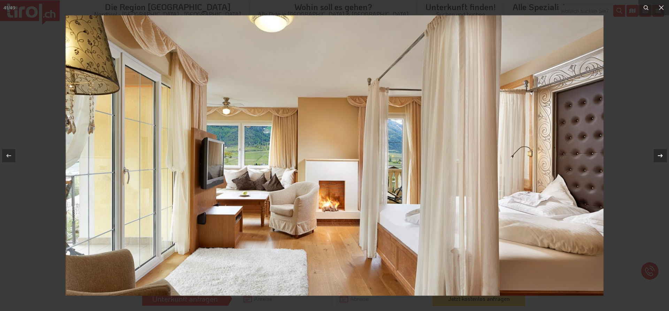
click at [661, 162] on div at bounding box center [659, 155] width 13 height 13
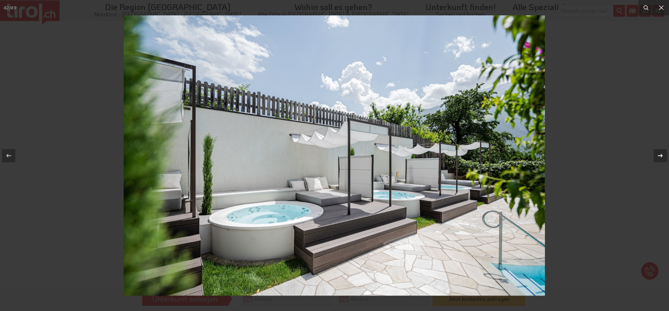
click at [661, 162] on div at bounding box center [659, 155] width 13 height 13
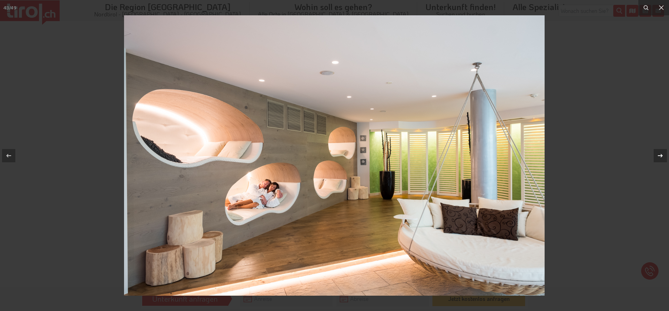
click at [661, 162] on div at bounding box center [659, 155] width 13 height 13
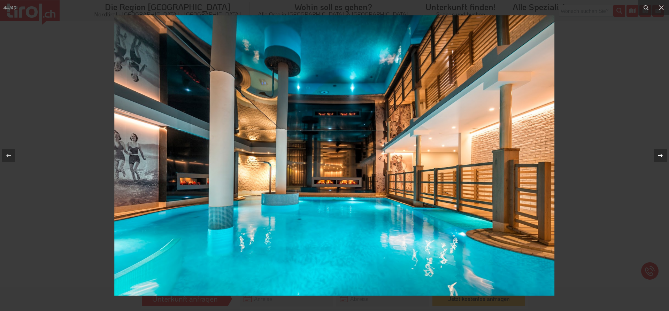
click at [661, 162] on div at bounding box center [659, 155] width 13 height 13
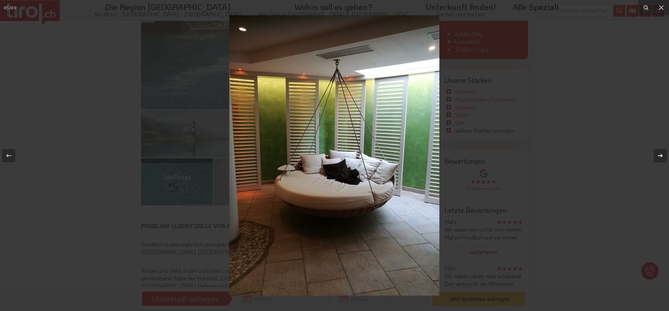
click at [661, 162] on div at bounding box center [659, 155] width 13 height 13
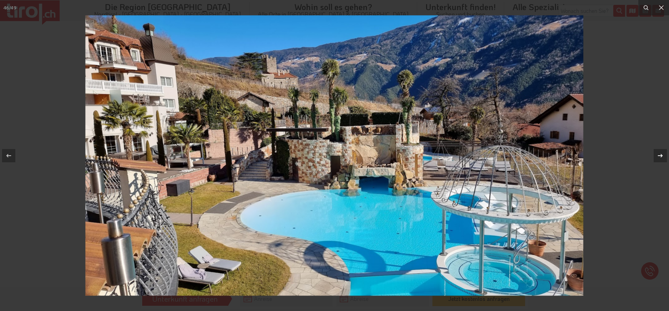
click at [661, 162] on div at bounding box center [659, 155] width 13 height 13
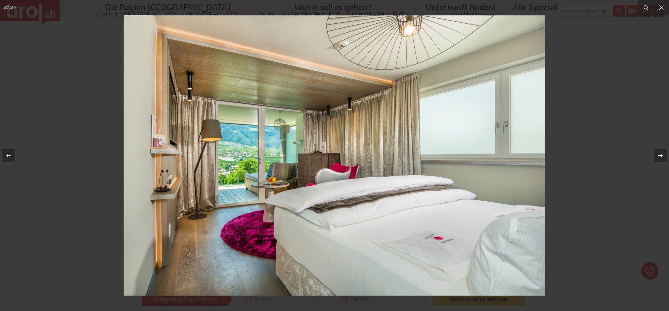
click at [661, 162] on div at bounding box center [659, 155] width 13 height 13
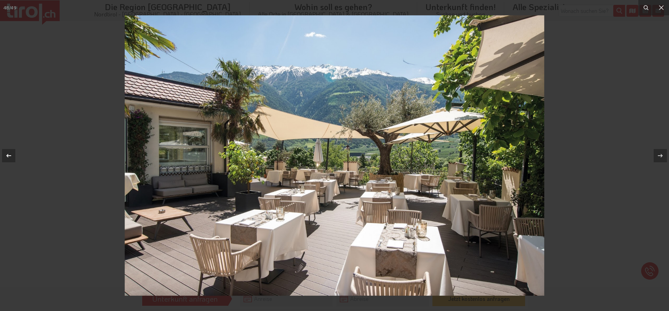
click at [8, 154] on icon at bounding box center [9, 156] width 8 height 8
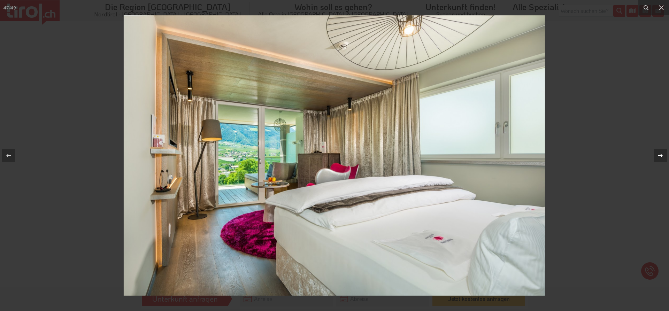
click at [661, 155] on icon at bounding box center [660, 156] width 8 height 8
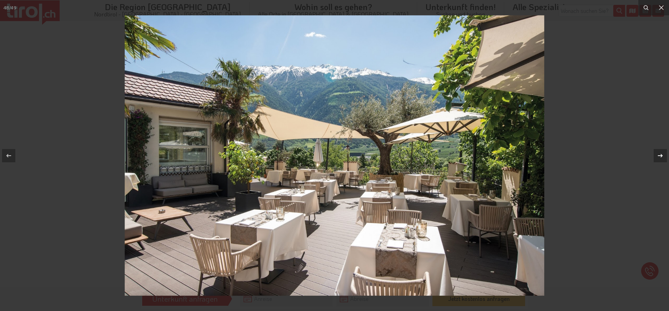
click at [661, 155] on icon at bounding box center [660, 156] width 8 height 8
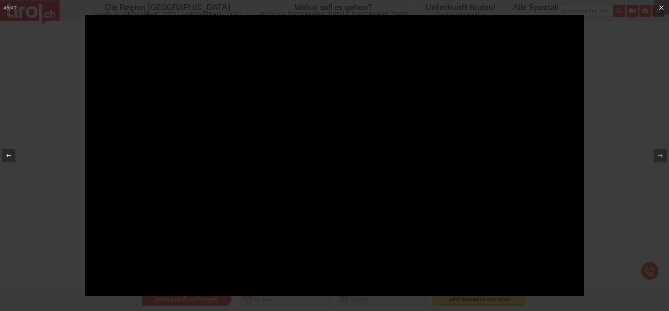
click at [635, 164] on div at bounding box center [334, 155] width 669 height 311
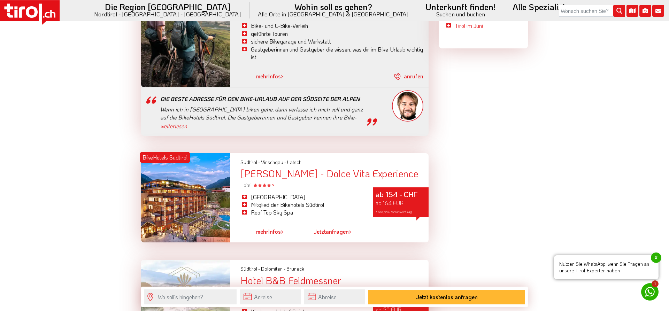
scroll to position [1710, 0]
click at [185, 162] on div at bounding box center [185, 198] width 89 height 90
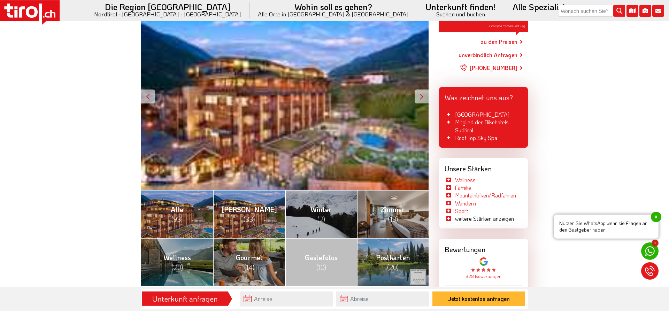
scroll to position [142, 0]
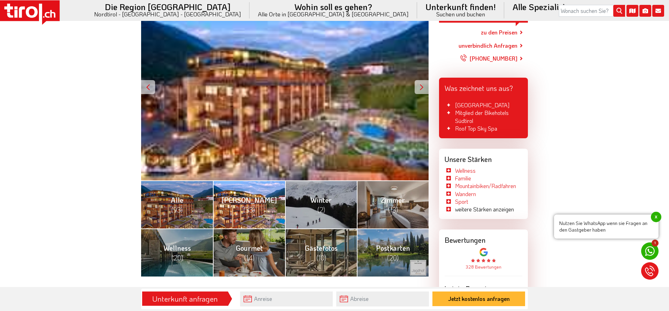
click at [257, 209] on link "[PERSON_NAME] (33)" at bounding box center [249, 204] width 72 height 48
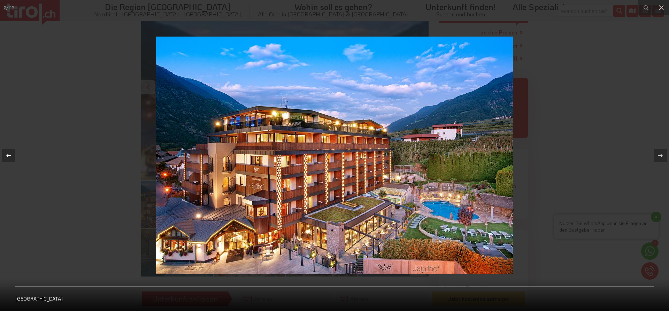
click at [9, 154] on icon at bounding box center [9, 156] width 8 height 8
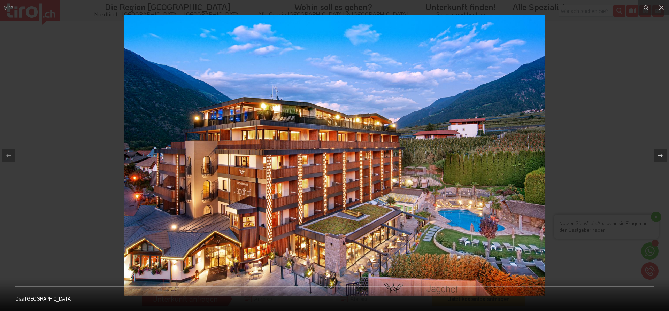
click at [468, 173] on img at bounding box center [334, 155] width 420 height 280
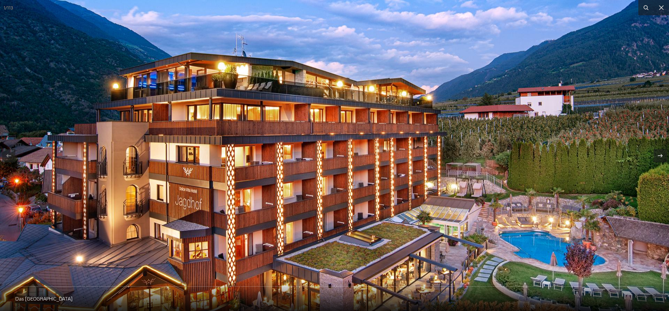
click at [417, 142] on img at bounding box center [334, 145] width 669 height 446
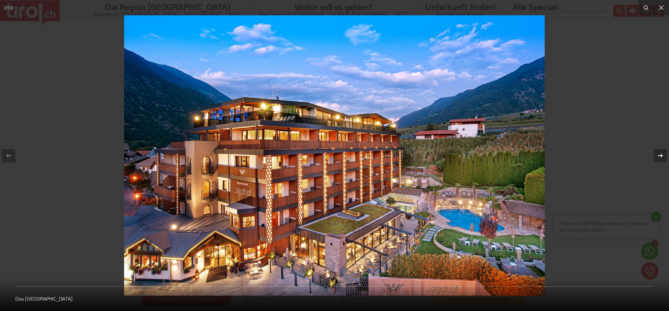
click at [661, 154] on icon at bounding box center [660, 156] width 8 height 8
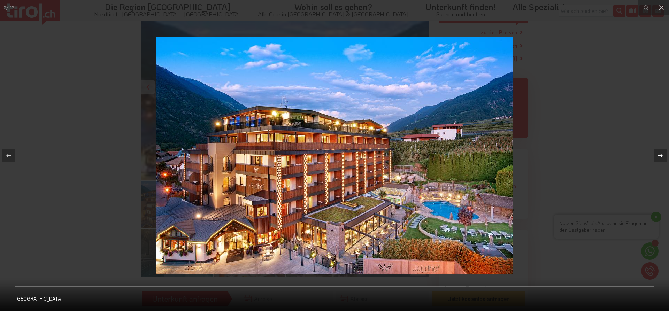
click at [658, 154] on icon at bounding box center [660, 156] width 8 height 8
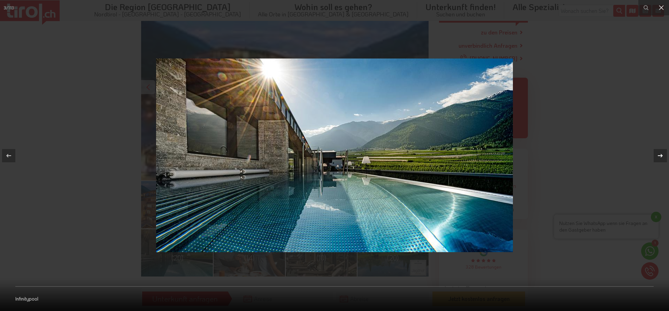
click at [653, 150] on div at bounding box center [659, 155] width 13 height 13
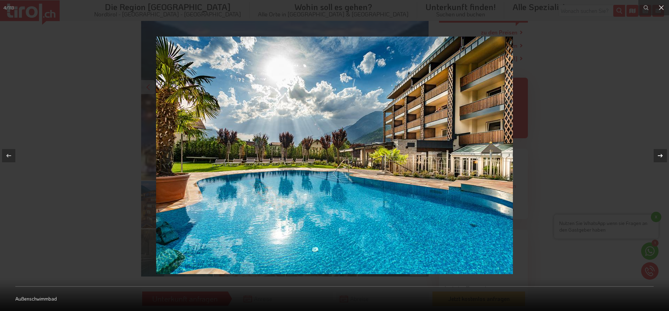
click at [651, 148] on button at bounding box center [656, 155] width 24 height 35
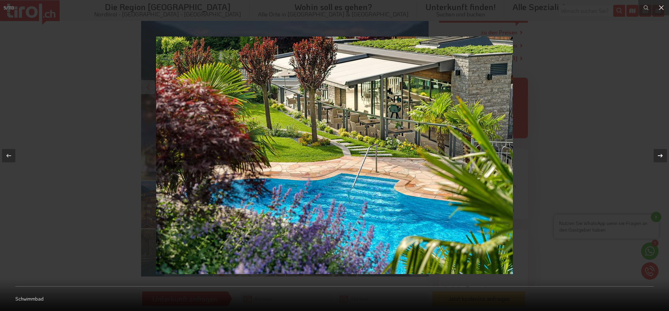
click at [650, 147] on button at bounding box center [656, 155] width 24 height 35
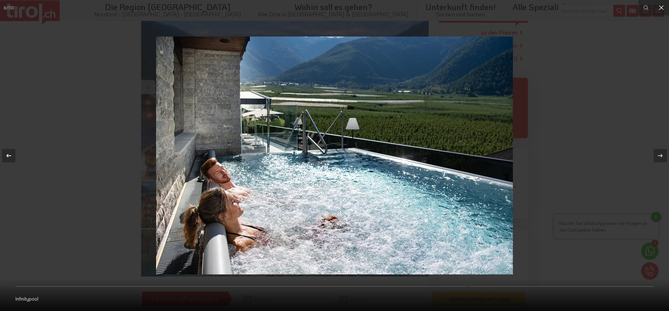
click at [16, 154] on button at bounding box center [12, 155] width 24 height 35
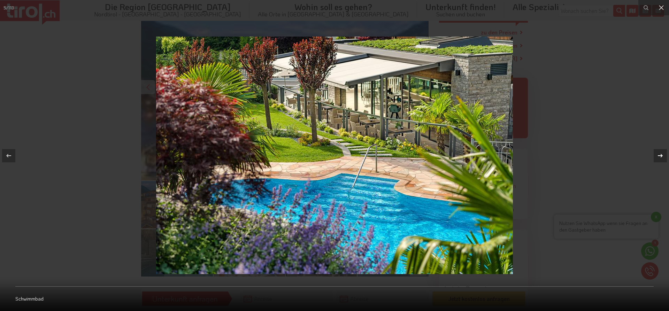
click at [662, 157] on icon at bounding box center [660, 156] width 8 height 8
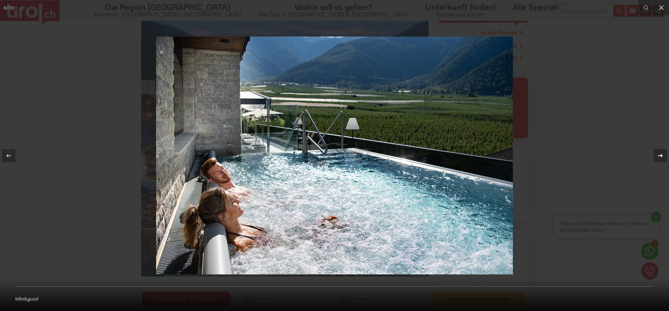
click at [662, 157] on div "6 / 113 Infinitypool" at bounding box center [334, 155] width 669 height 311
click at [662, 157] on icon at bounding box center [660, 156] width 8 height 8
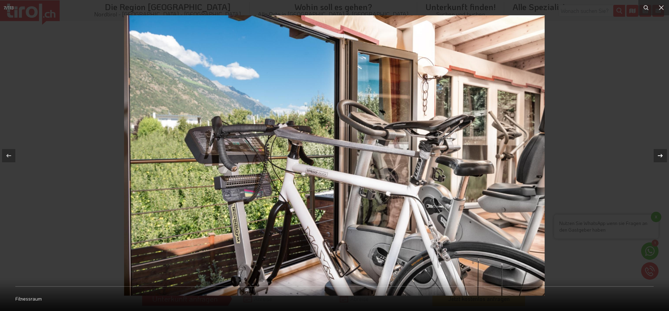
click at [662, 157] on icon at bounding box center [660, 156] width 8 height 8
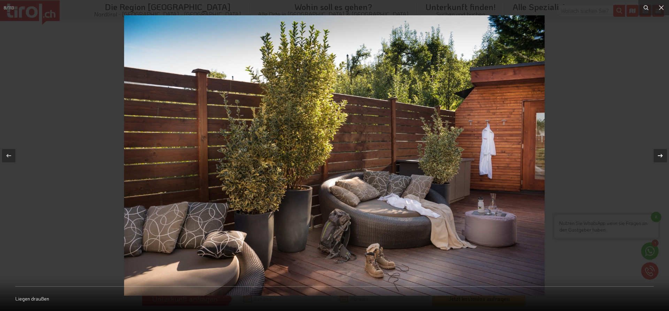
click at [662, 157] on div "8 / 113 Liegen draußen" at bounding box center [334, 155] width 669 height 311
click at [662, 157] on icon at bounding box center [660, 156] width 8 height 8
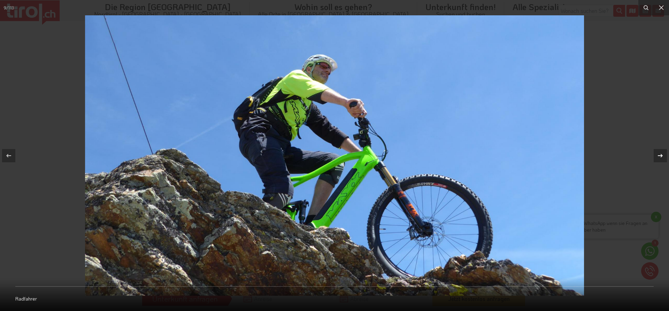
click at [662, 157] on icon at bounding box center [660, 156] width 8 height 8
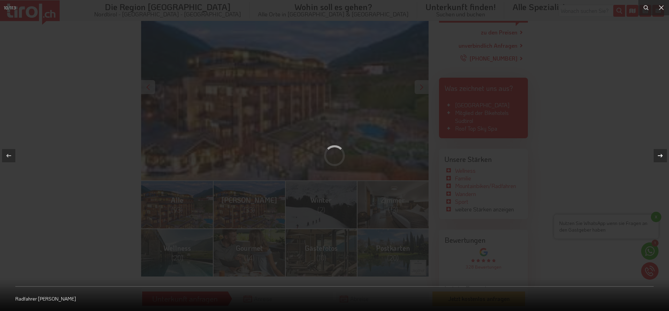
click at [658, 152] on icon at bounding box center [660, 156] width 8 height 8
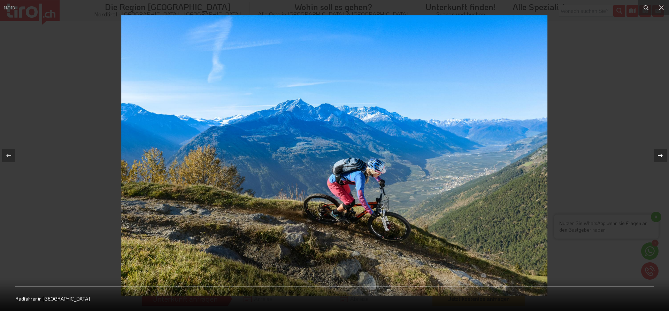
click at [658, 156] on icon at bounding box center [660, 155] width 5 height 3
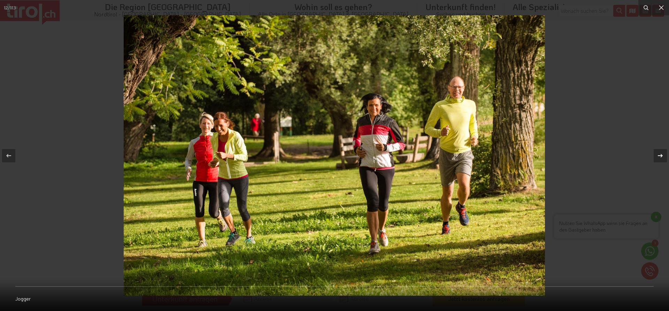
click at [658, 156] on icon at bounding box center [660, 155] width 5 height 3
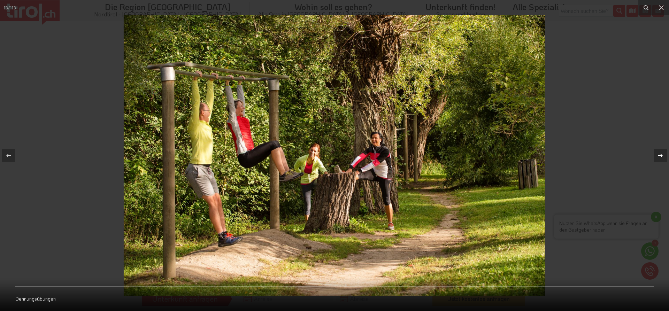
click at [658, 156] on icon at bounding box center [660, 155] width 5 height 3
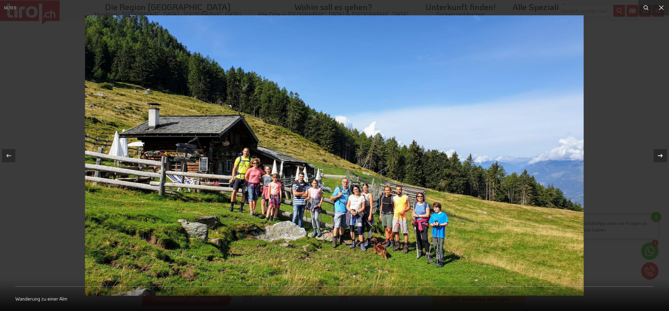
click at [658, 156] on icon at bounding box center [660, 155] width 5 height 3
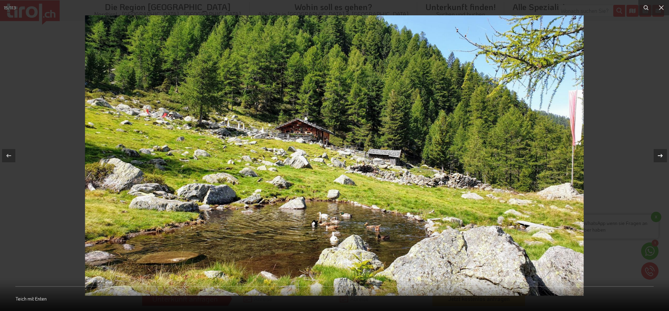
click at [658, 156] on icon at bounding box center [660, 155] width 5 height 3
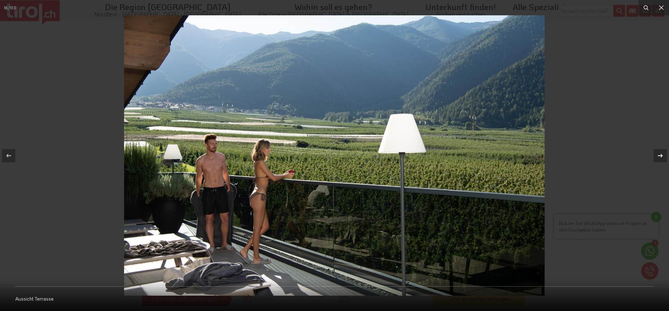
click at [658, 156] on icon at bounding box center [660, 155] width 5 height 3
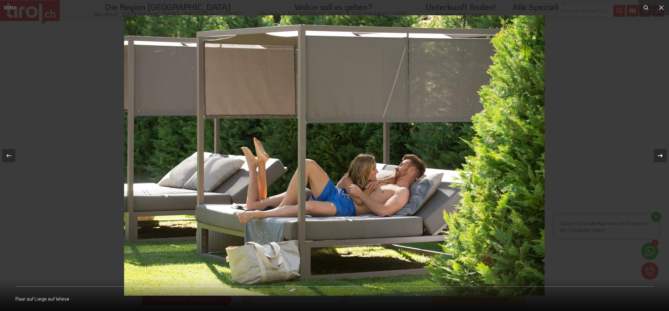
click at [658, 156] on icon at bounding box center [660, 155] width 5 height 3
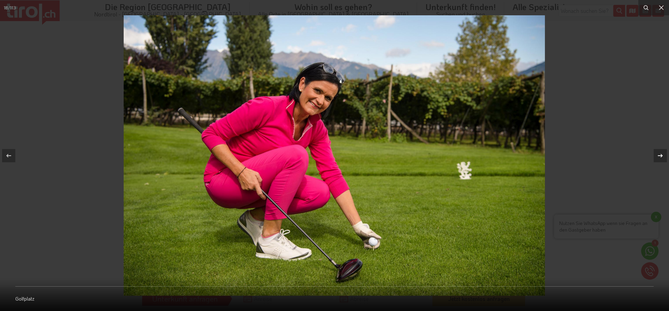
click at [658, 156] on icon at bounding box center [660, 155] width 5 height 3
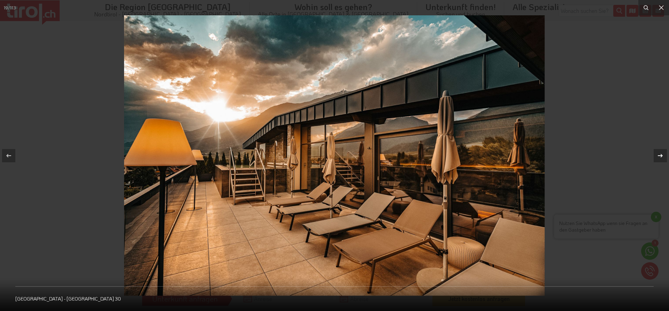
click at [658, 156] on icon at bounding box center [660, 155] width 5 height 3
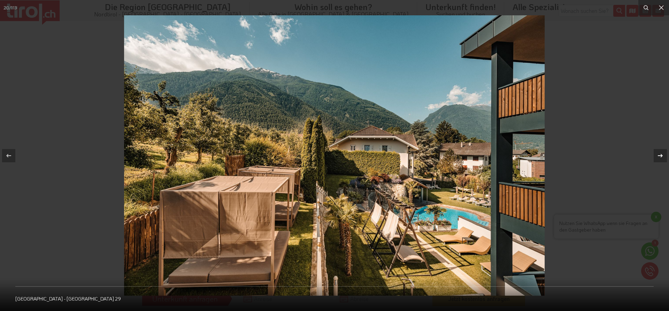
click at [658, 156] on icon at bounding box center [660, 155] width 5 height 3
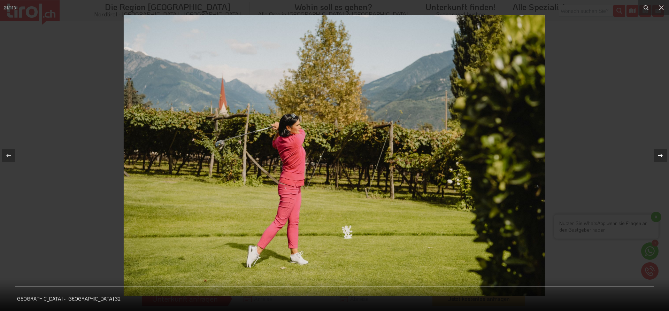
click at [654, 148] on button at bounding box center [656, 155] width 24 height 35
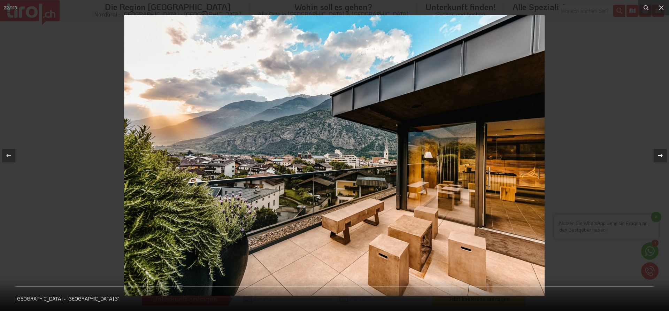
click at [654, 148] on button at bounding box center [656, 155] width 24 height 35
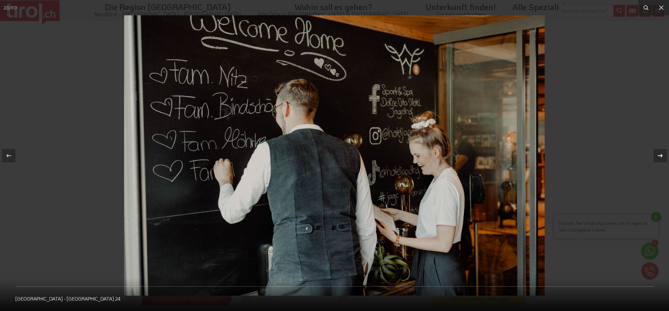
click at [654, 148] on button at bounding box center [656, 155] width 24 height 35
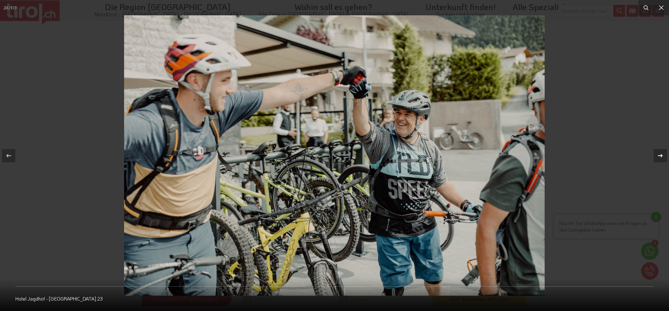
click at [654, 148] on button at bounding box center [656, 155] width 24 height 35
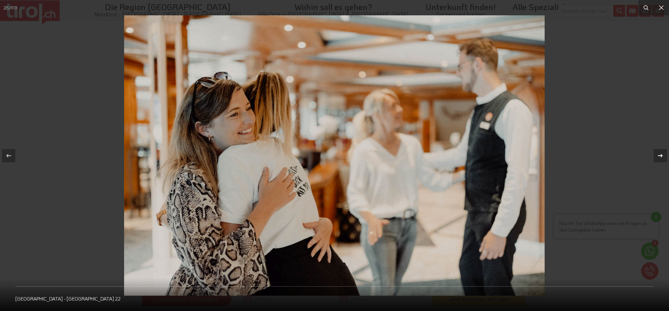
click at [654, 148] on button at bounding box center [656, 155] width 24 height 35
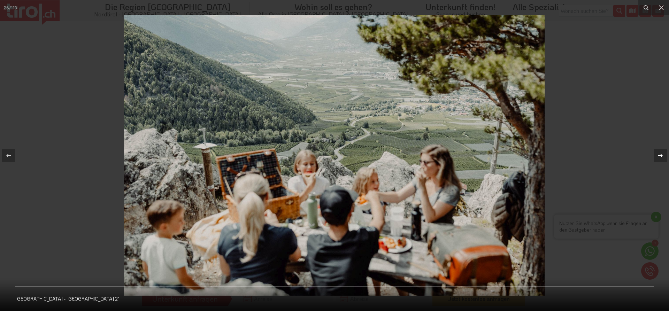
click at [654, 148] on button at bounding box center [656, 155] width 24 height 35
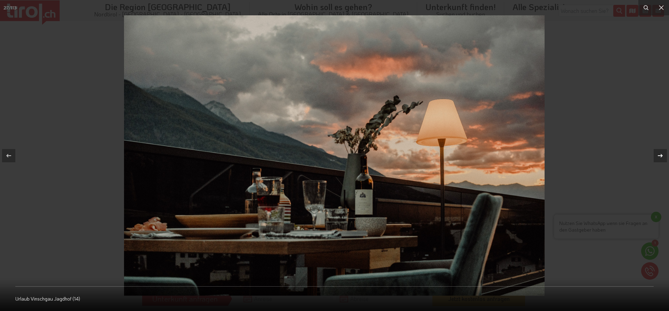
click at [654, 148] on button at bounding box center [656, 155] width 24 height 35
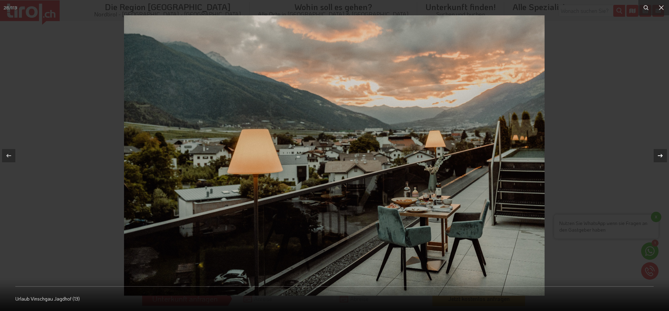
click at [654, 148] on button at bounding box center [656, 155] width 24 height 35
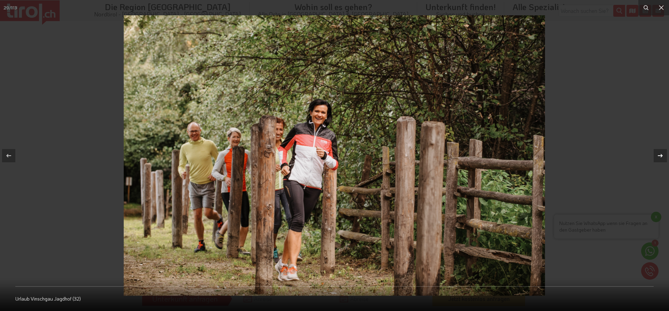
click at [654, 148] on button at bounding box center [656, 155] width 24 height 35
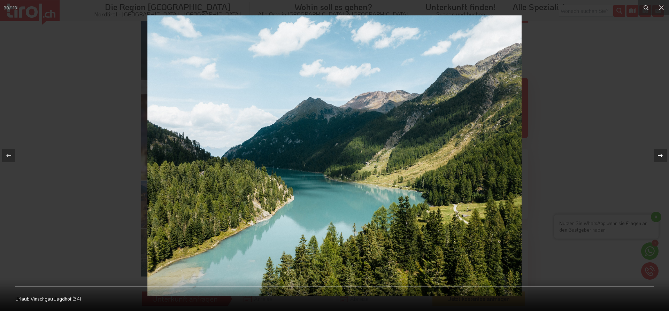
click at [654, 148] on div "30 / 113 Urlaub Vinschgau Jagdhof (34)" at bounding box center [334, 155] width 669 height 311
click at [665, 160] on div at bounding box center [659, 155] width 13 height 13
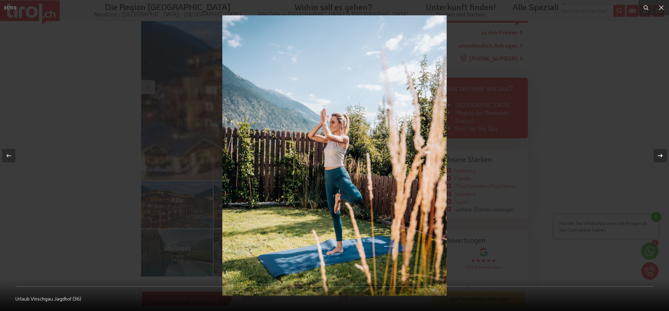
click at [665, 158] on div at bounding box center [659, 155] width 13 height 13
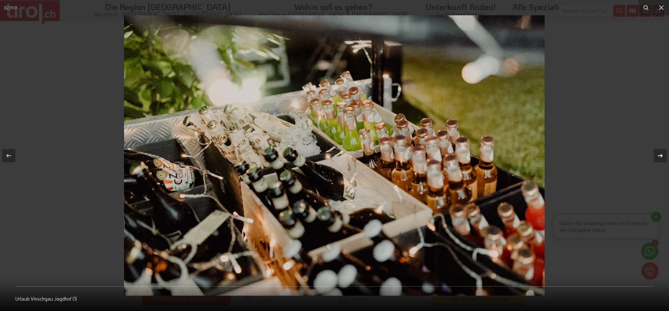
click at [665, 158] on div at bounding box center [659, 155] width 13 height 13
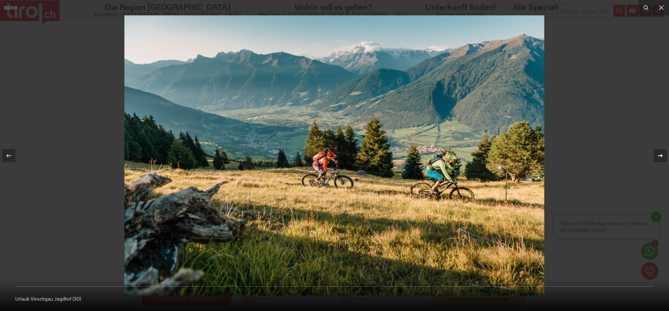
click at [665, 158] on div at bounding box center [659, 155] width 13 height 13
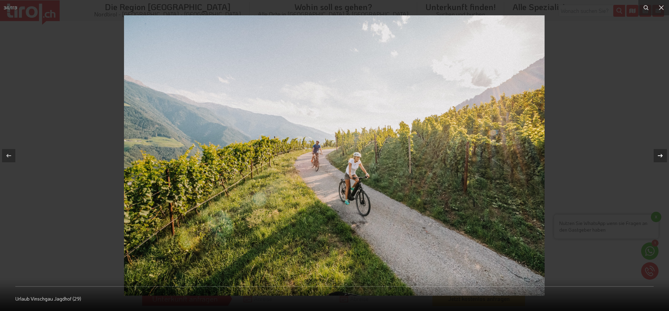
click at [657, 149] on button at bounding box center [656, 155] width 24 height 35
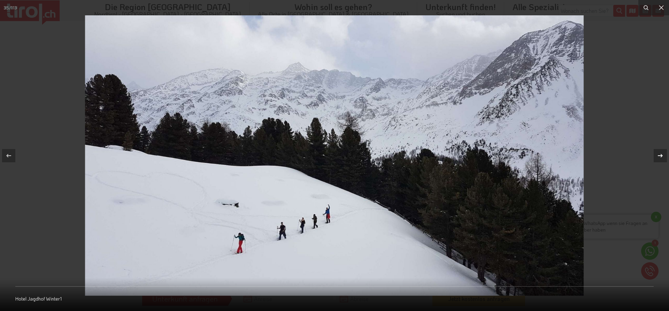
click at [657, 149] on button at bounding box center [656, 155] width 24 height 35
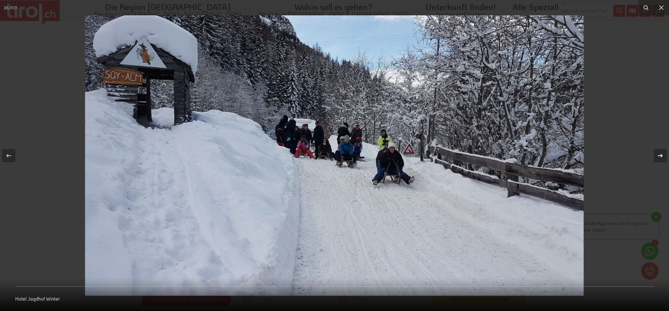
click at [657, 149] on button at bounding box center [656, 155] width 24 height 35
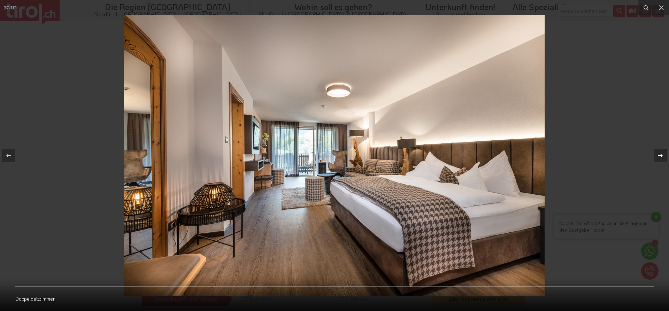
click at [668, 157] on button at bounding box center [656, 155] width 24 height 35
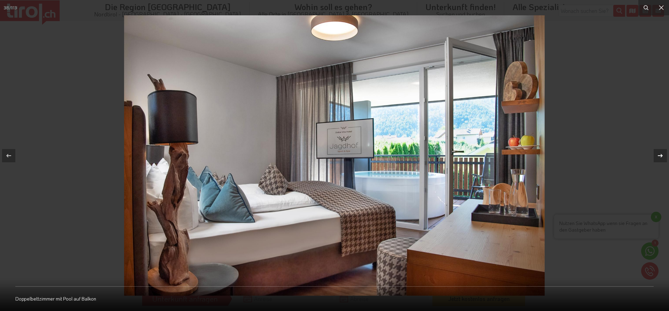
click at [661, 153] on icon at bounding box center [660, 156] width 8 height 8
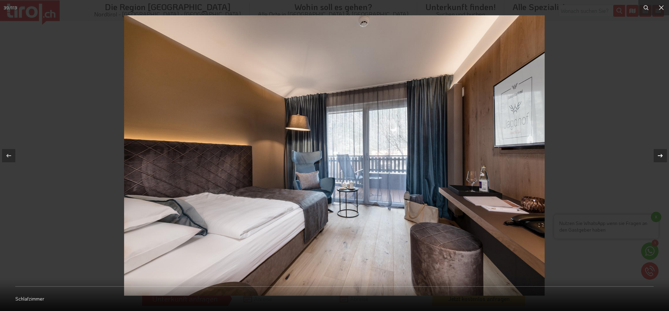
click at [661, 153] on div "39 / 113 Schlafzimmer" at bounding box center [334, 155] width 669 height 311
click at [661, 153] on icon at bounding box center [660, 156] width 8 height 8
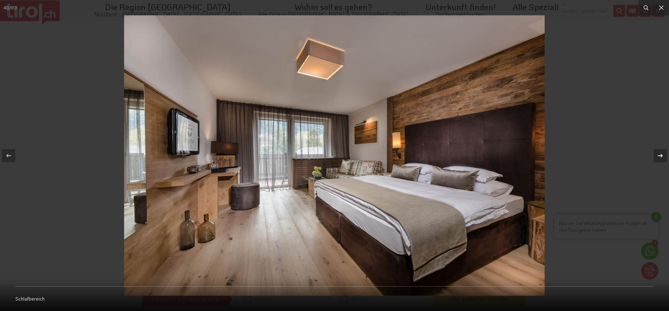
click at [661, 153] on div "40 / 113 Schlafbereich" at bounding box center [334, 155] width 669 height 311
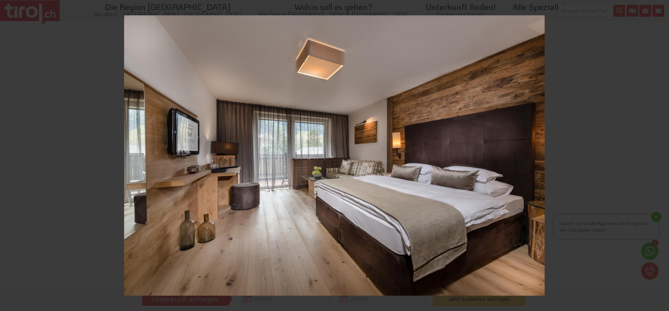
click at [661, 153] on icon at bounding box center [660, 156] width 8 height 8
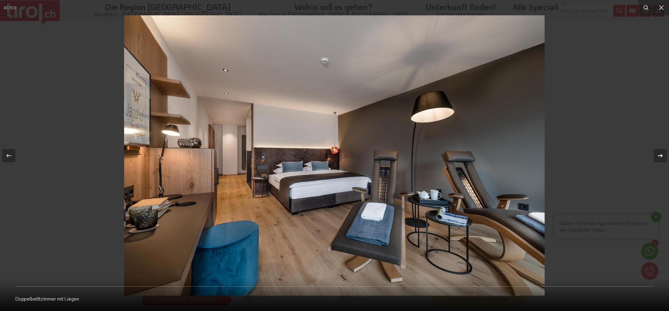
click at [661, 152] on icon at bounding box center [660, 156] width 8 height 8
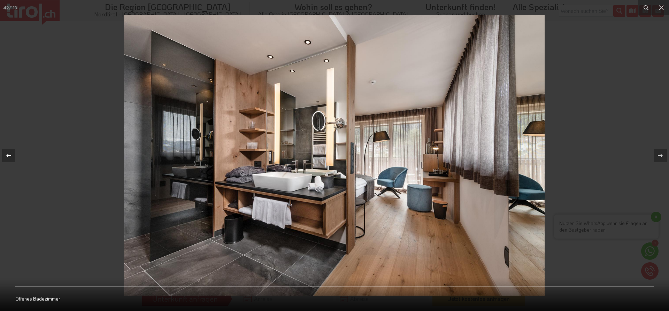
click at [9, 152] on icon at bounding box center [9, 156] width 8 height 8
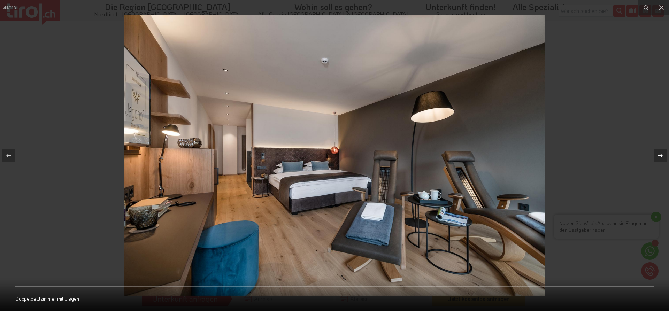
click at [661, 157] on icon at bounding box center [660, 155] width 5 height 3
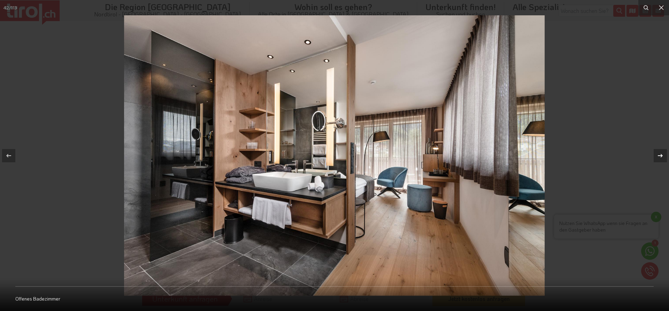
click at [661, 155] on div "42 / 113 Offenes Badezimmer" at bounding box center [334, 155] width 669 height 311
click at [661, 155] on icon at bounding box center [660, 155] width 5 height 3
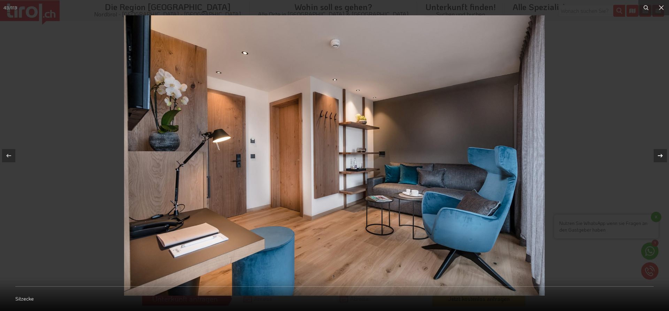
click at [661, 155] on div "43 / 113 Sitzecke" at bounding box center [334, 155] width 669 height 311
click at [661, 155] on icon at bounding box center [660, 155] width 5 height 3
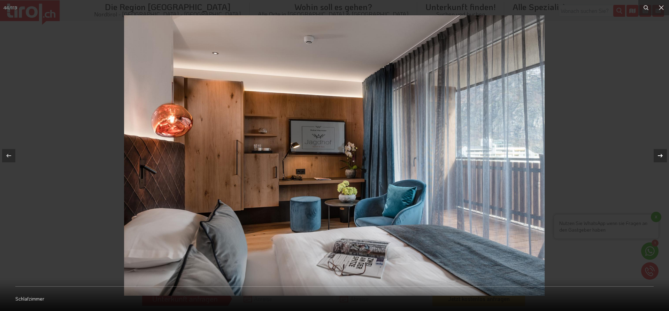
click at [661, 153] on div "44 / 113 Schlafzimmer" at bounding box center [334, 155] width 669 height 311
click at [659, 153] on icon at bounding box center [660, 156] width 8 height 8
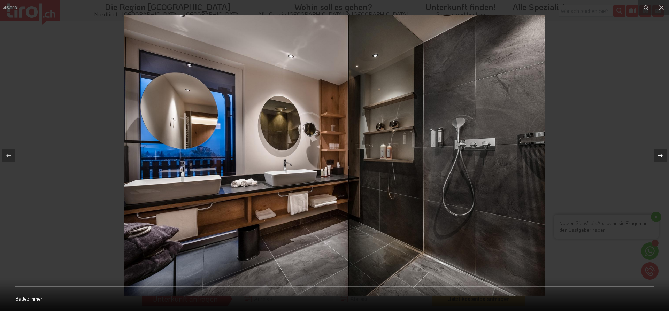
click at [659, 153] on div "45 / 113 Badezimmer" at bounding box center [334, 155] width 669 height 311
click at [659, 153] on icon at bounding box center [660, 156] width 8 height 8
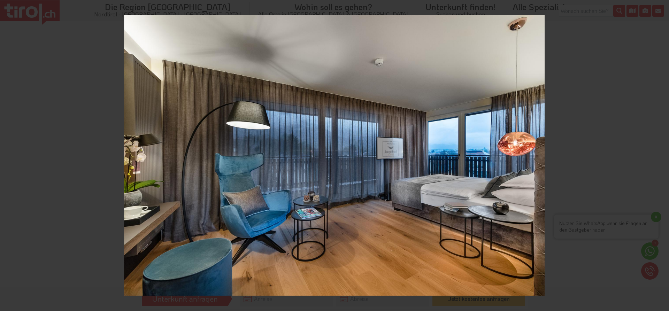
click at [659, 153] on div "46 / 113 Doppelbettzimmer mit großen Fenstern" at bounding box center [334, 155] width 669 height 311
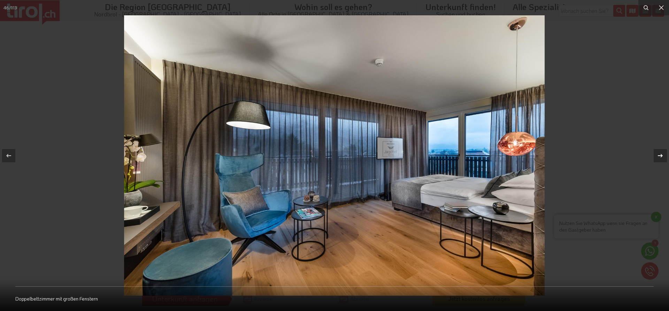
click at [659, 153] on icon at bounding box center [660, 156] width 8 height 8
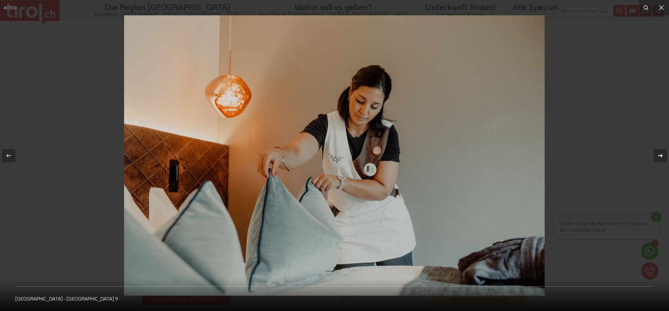
click at [659, 153] on icon at bounding box center [660, 156] width 8 height 8
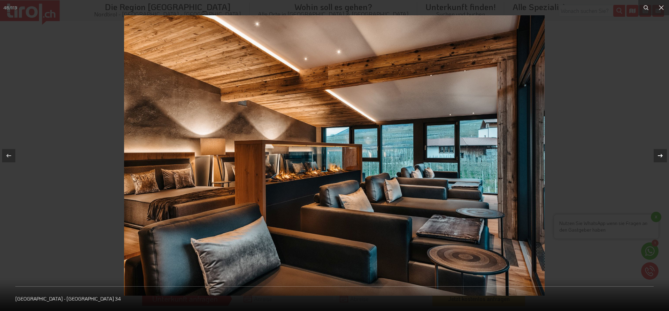
click at [659, 153] on icon at bounding box center [660, 156] width 8 height 8
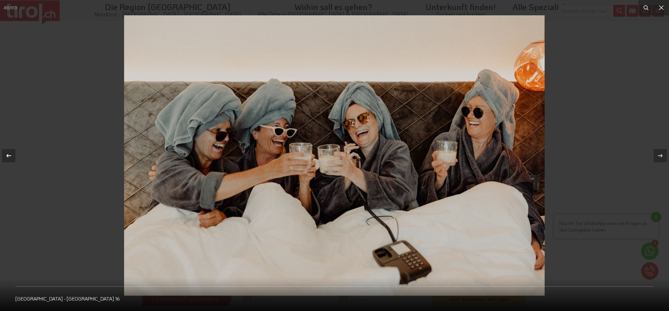
click at [10, 156] on icon at bounding box center [8, 155] width 5 height 3
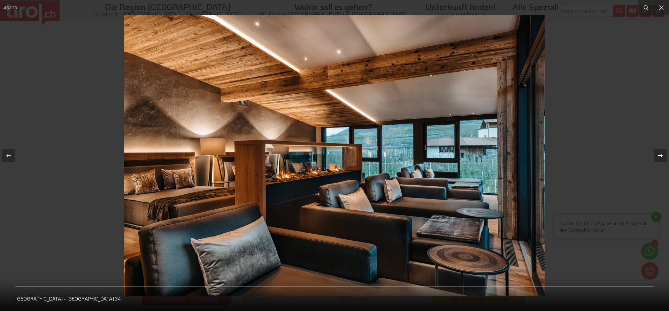
click at [661, 154] on icon at bounding box center [660, 155] width 5 height 3
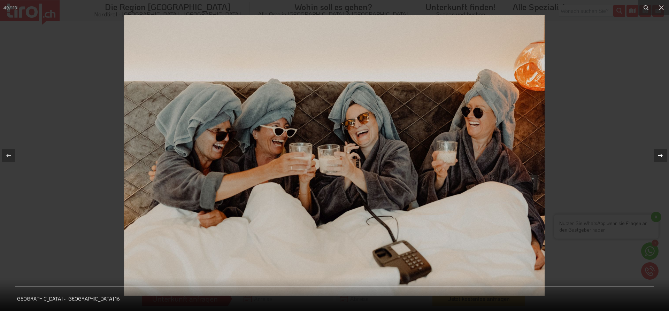
click at [661, 154] on icon at bounding box center [660, 155] width 5 height 3
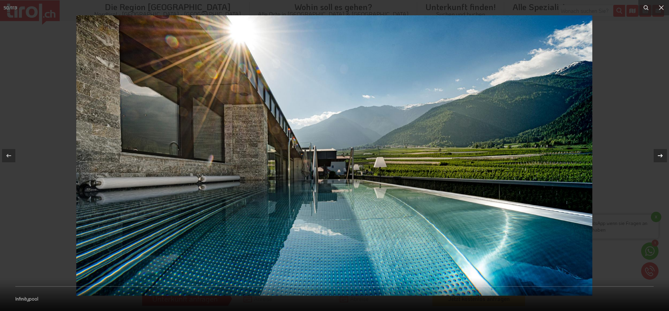
click at [661, 154] on icon at bounding box center [660, 155] width 5 height 3
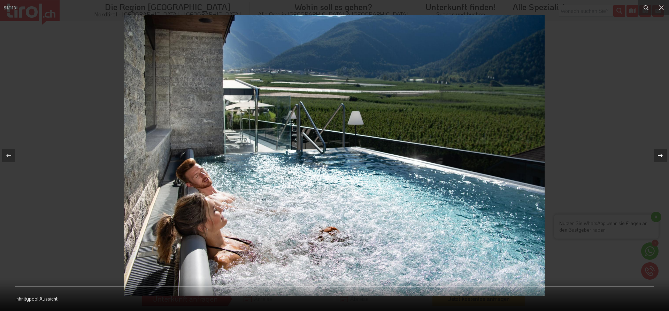
click at [661, 154] on icon at bounding box center [660, 155] width 5 height 3
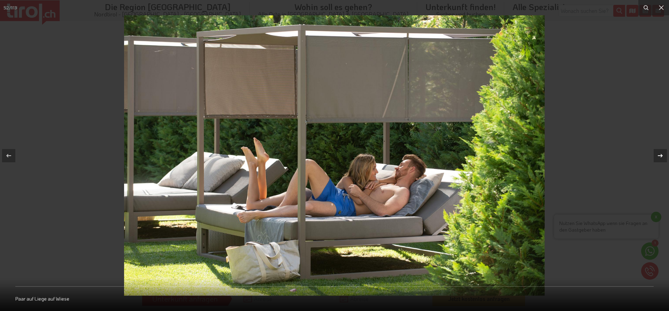
click at [661, 154] on icon at bounding box center [660, 155] width 5 height 3
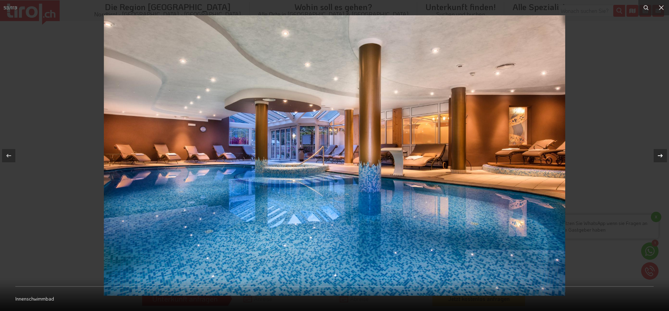
click at [661, 154] on icon at bounding box center [660, 155] width 5 height 3
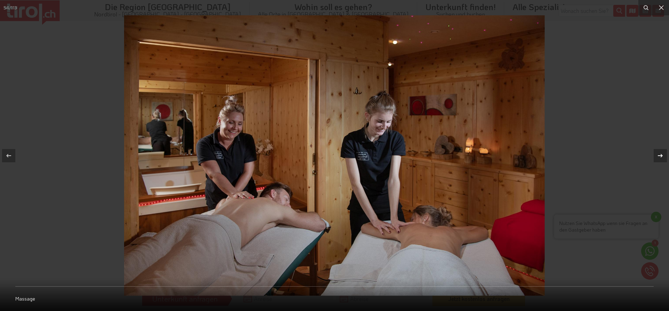
click at [660, 151] on div at bounding box center [659, 155] width 13 height 13
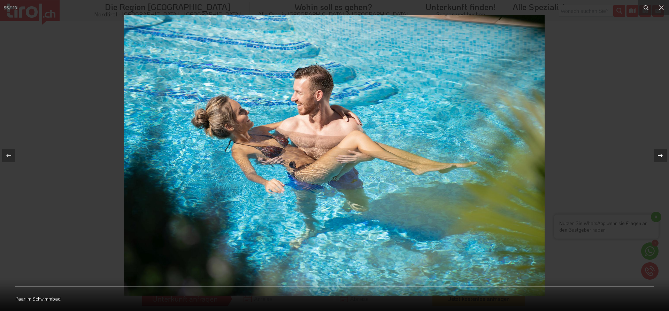
click at [660, 151] on div at bounding box center [659, 155] width 13 height 13
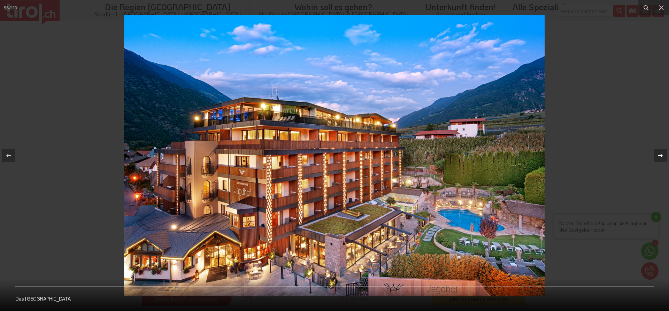
click at [660, 151] on div at bounding box center [659, 155] width 13 height 13
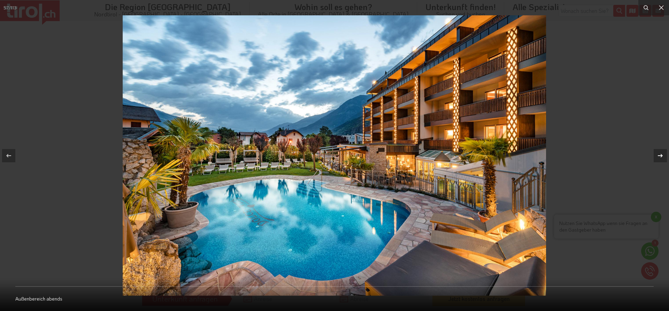
click at [660, 151] on div at bounding box center [659, 155] width 13 height 13
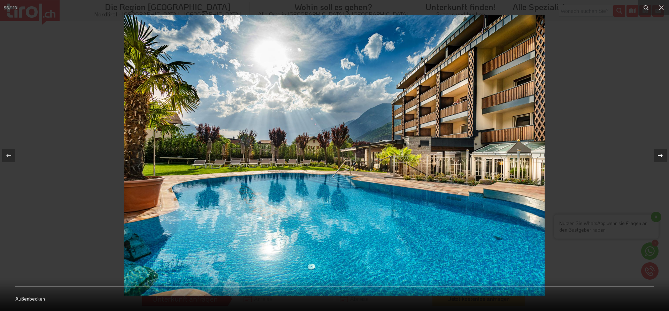
click at [660, 151] on div at bounding box center [659, 155] width 13 height 13
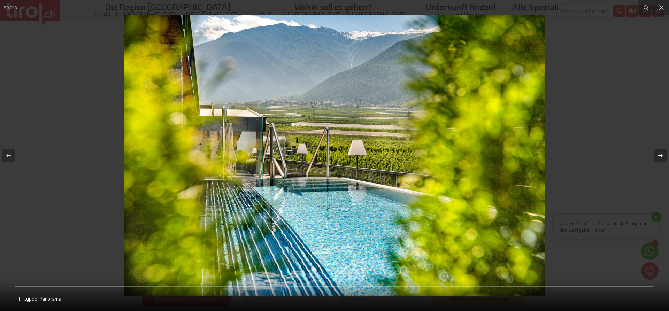
click at [660, 151] on div at bounding box center [659, 155] width 13 height 13
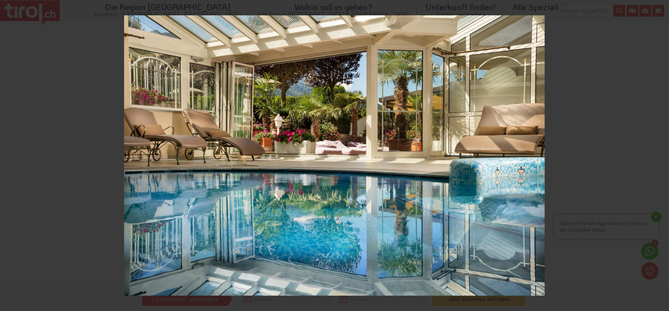
click at [658, 149] on div "60 / 113 Innenschwimmbad" at bounding box center [334, 155] width 669 height 311
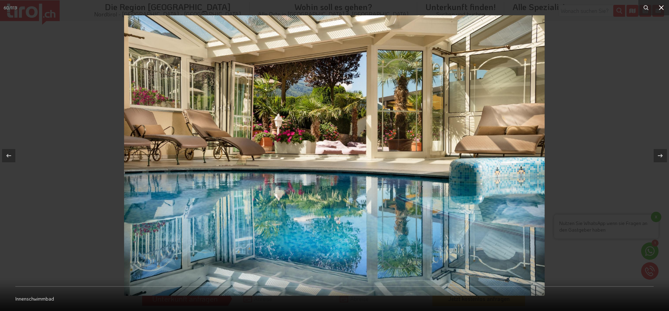
click at [665, 9] on icon at bounding box center [661, 7] width 8 height 8
